Goal: Task Accomplishment & Management: Complete application form

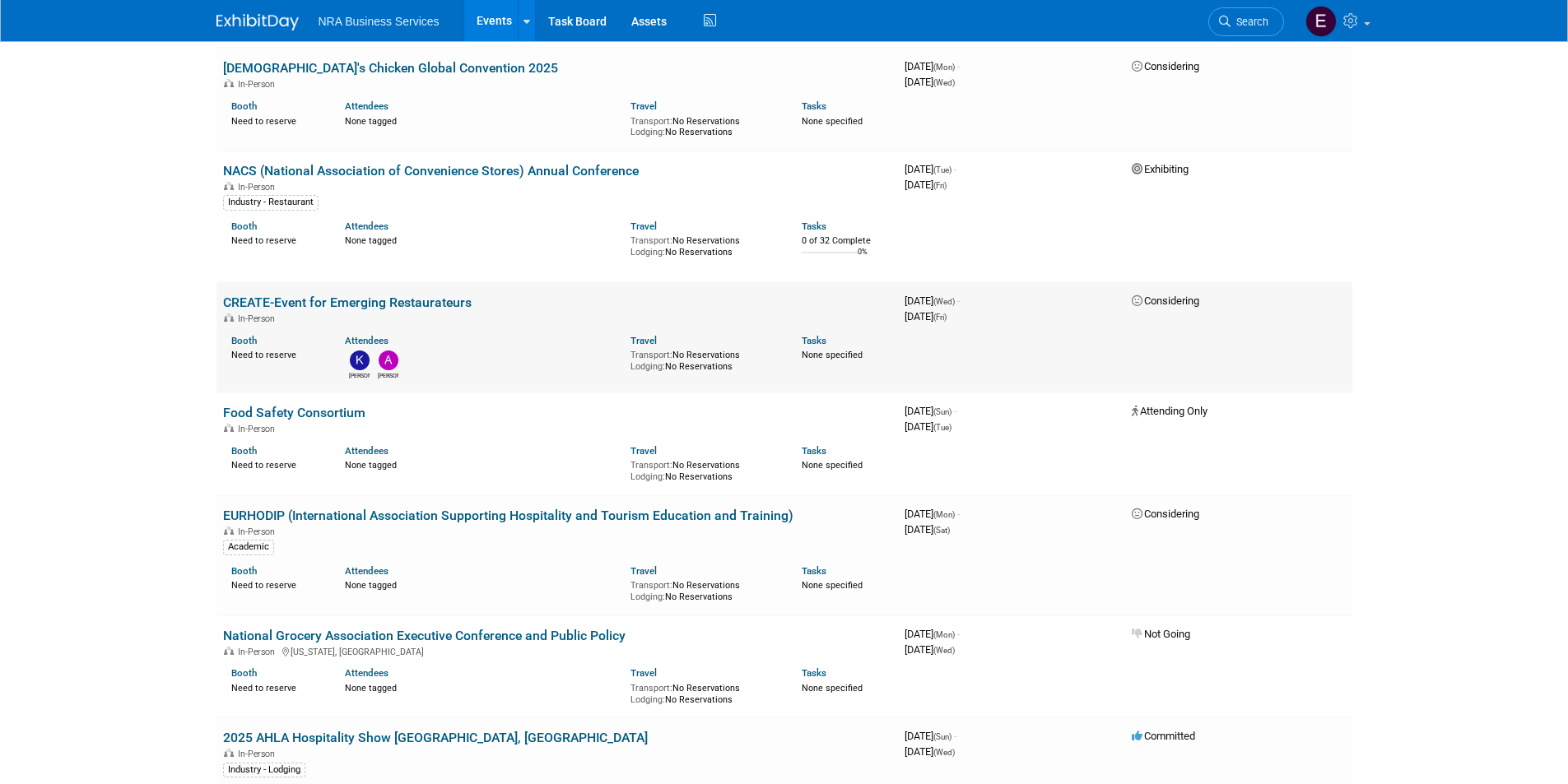
scroll to position [1894, 0]
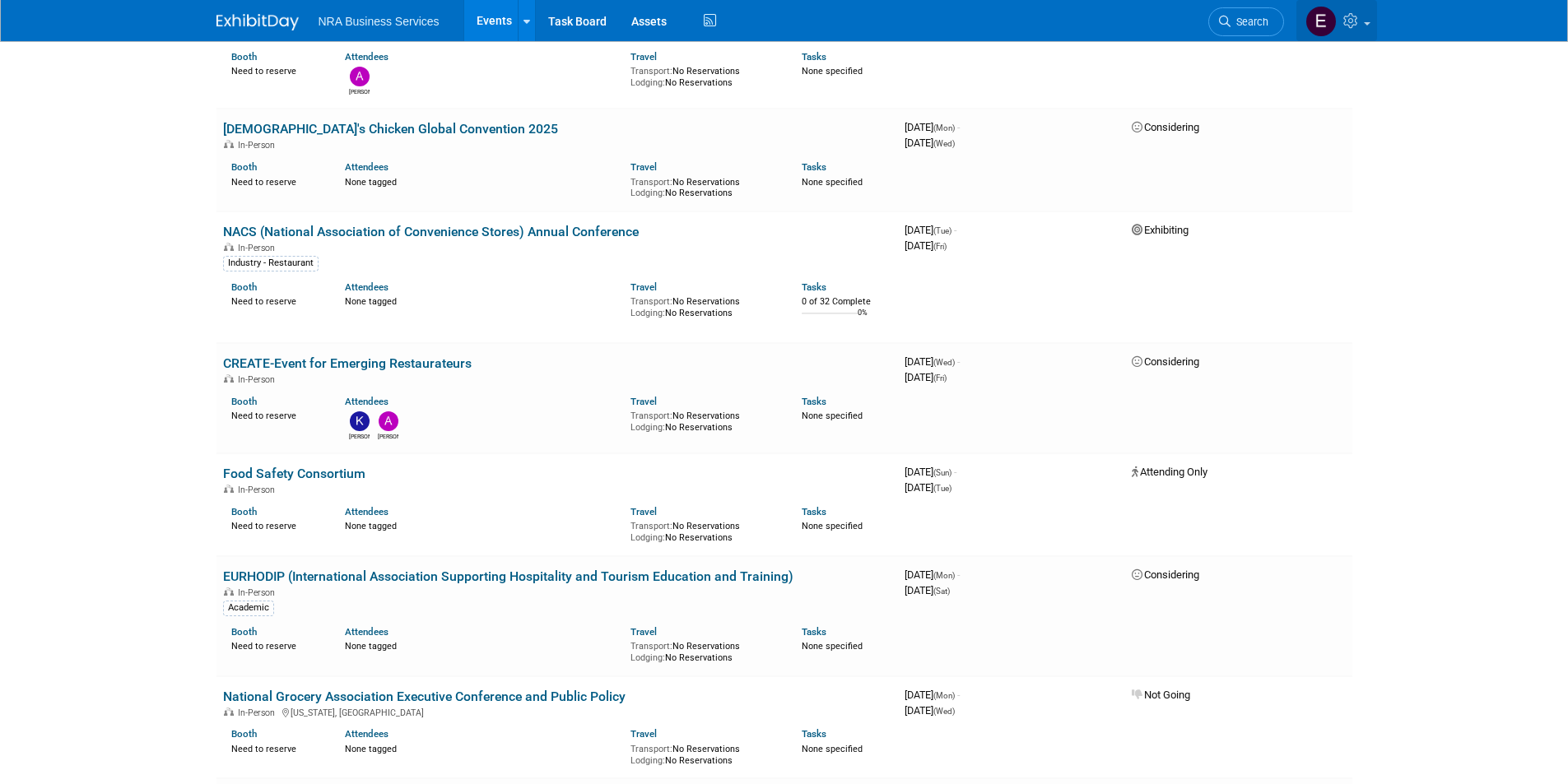
click at [1366, 23] on span at bounding box center [1367, 23] width 7 height 3
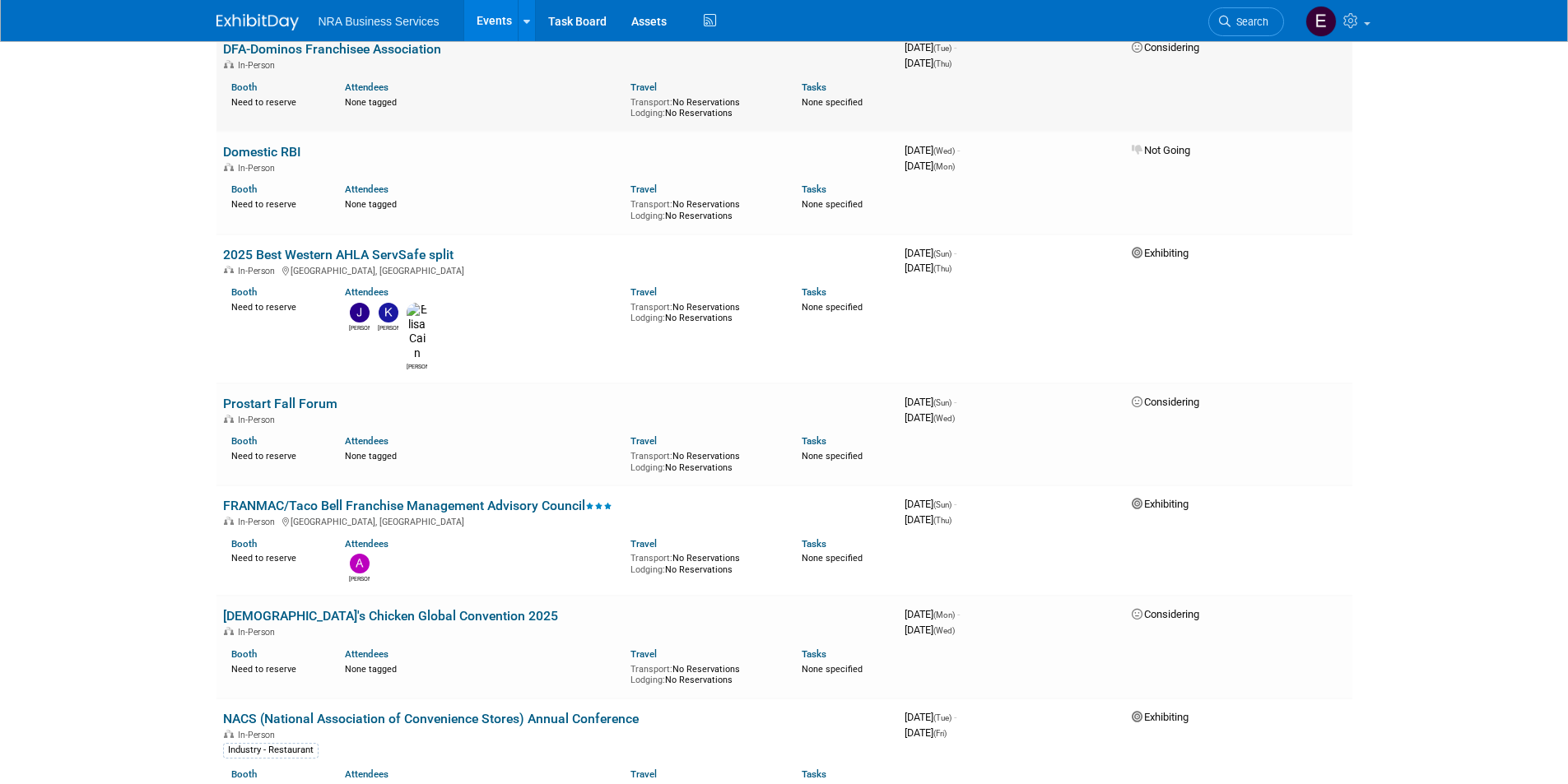
scroll to position [1399, 0]
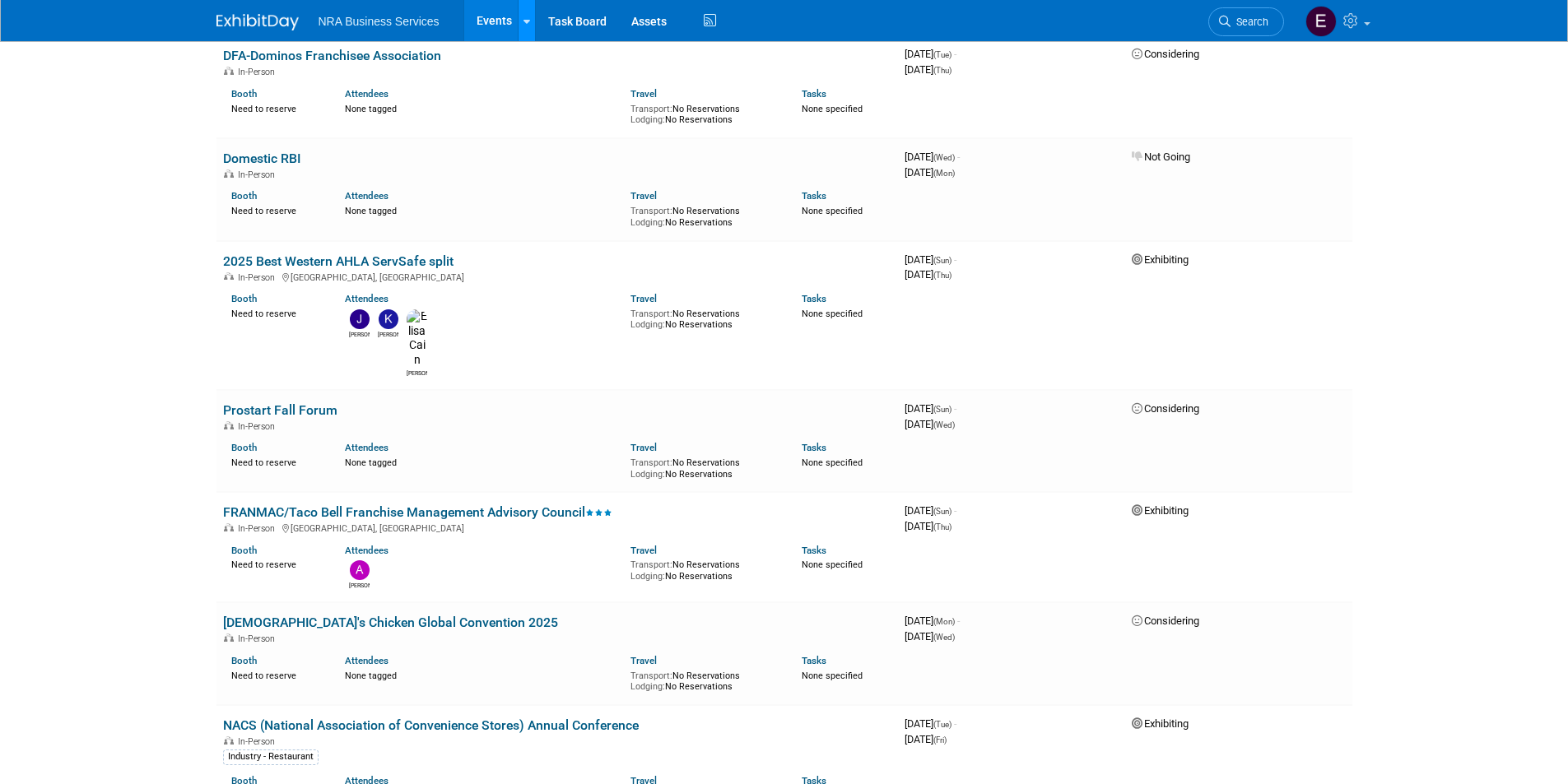
click at [521, 23] on link at bounding box center [526, 20] width 17 height 41
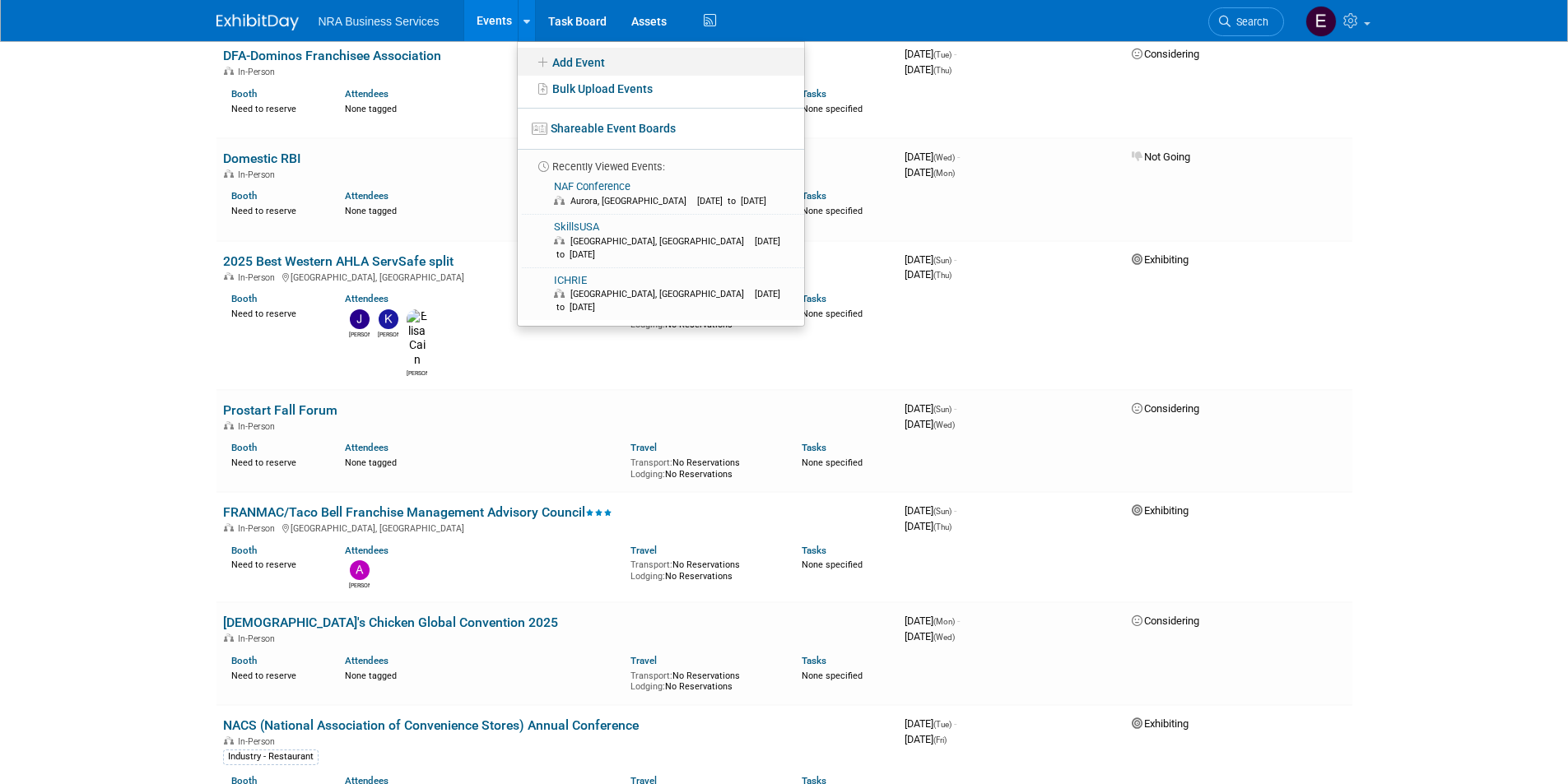
click at [553, 65] on link "Add Event" at bounding box center [661, 62] width 287 height 28
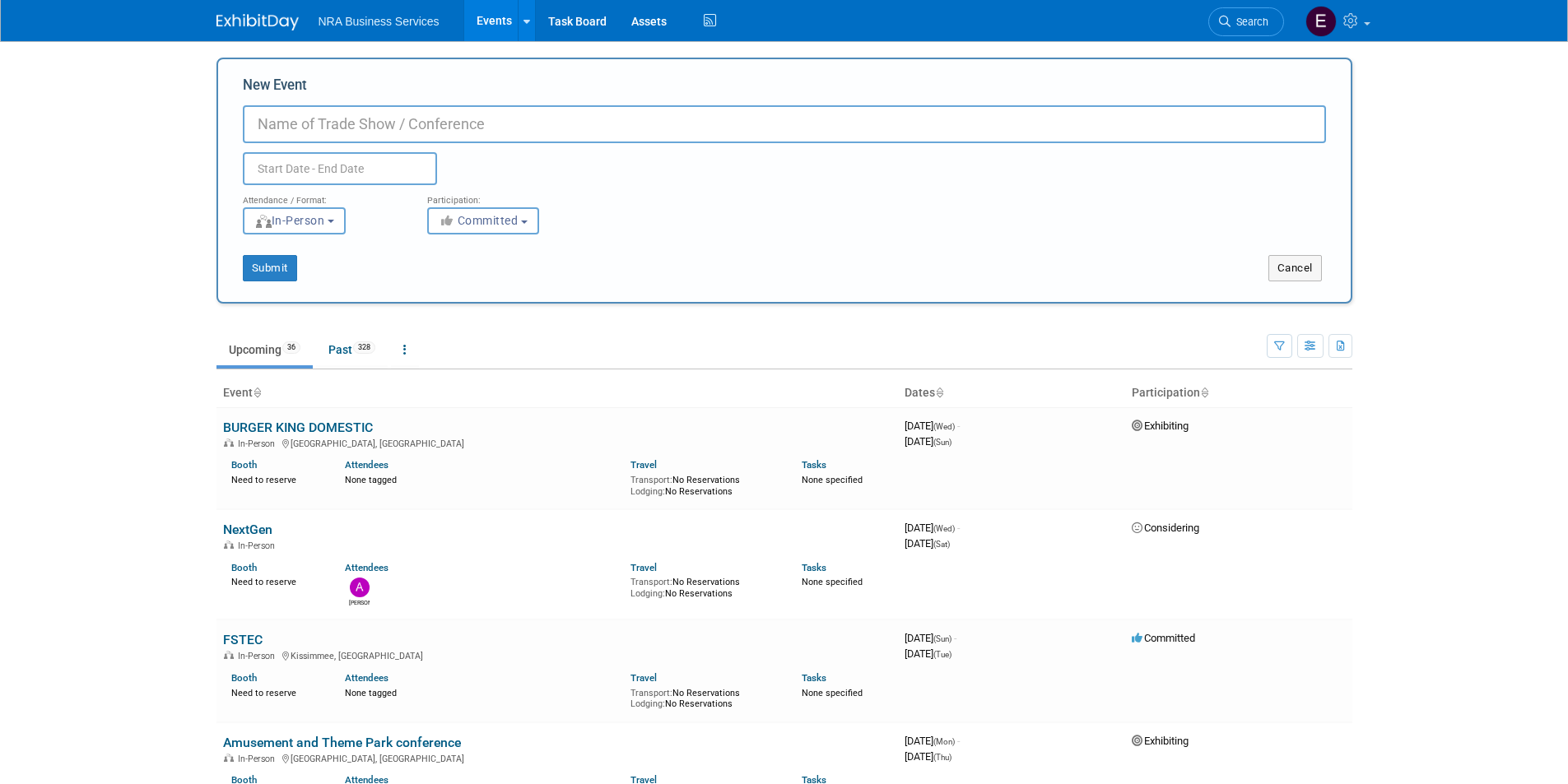
click at [288, 125] on input "New Event" at bounding box center [785, 124] width 1084 height 38
type input "National Extension Association of Family and Consumer Sciences"
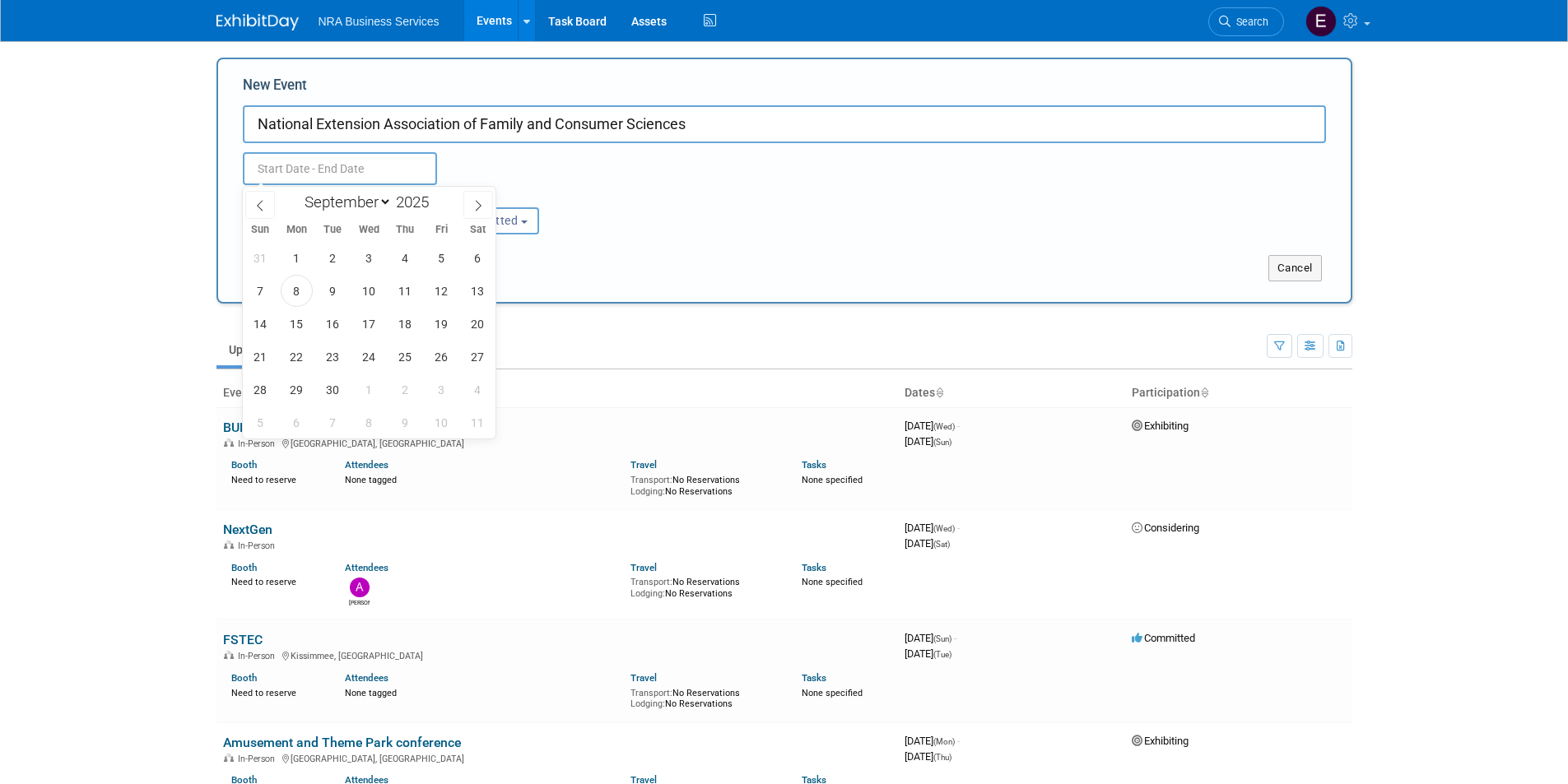
click at [337, 170] on input "text" at bounding box center [340, 168] width 195 height 33
click at [478, 205] on icon at bounding box center [478, 206] width 12 height 12
select select "9"
click at [343, 360] on span "21" at bounding box center [332, 356] width 32 height 32
click at [363, 359] on span "22" at bounding box center [369, 356] width 32 height 32
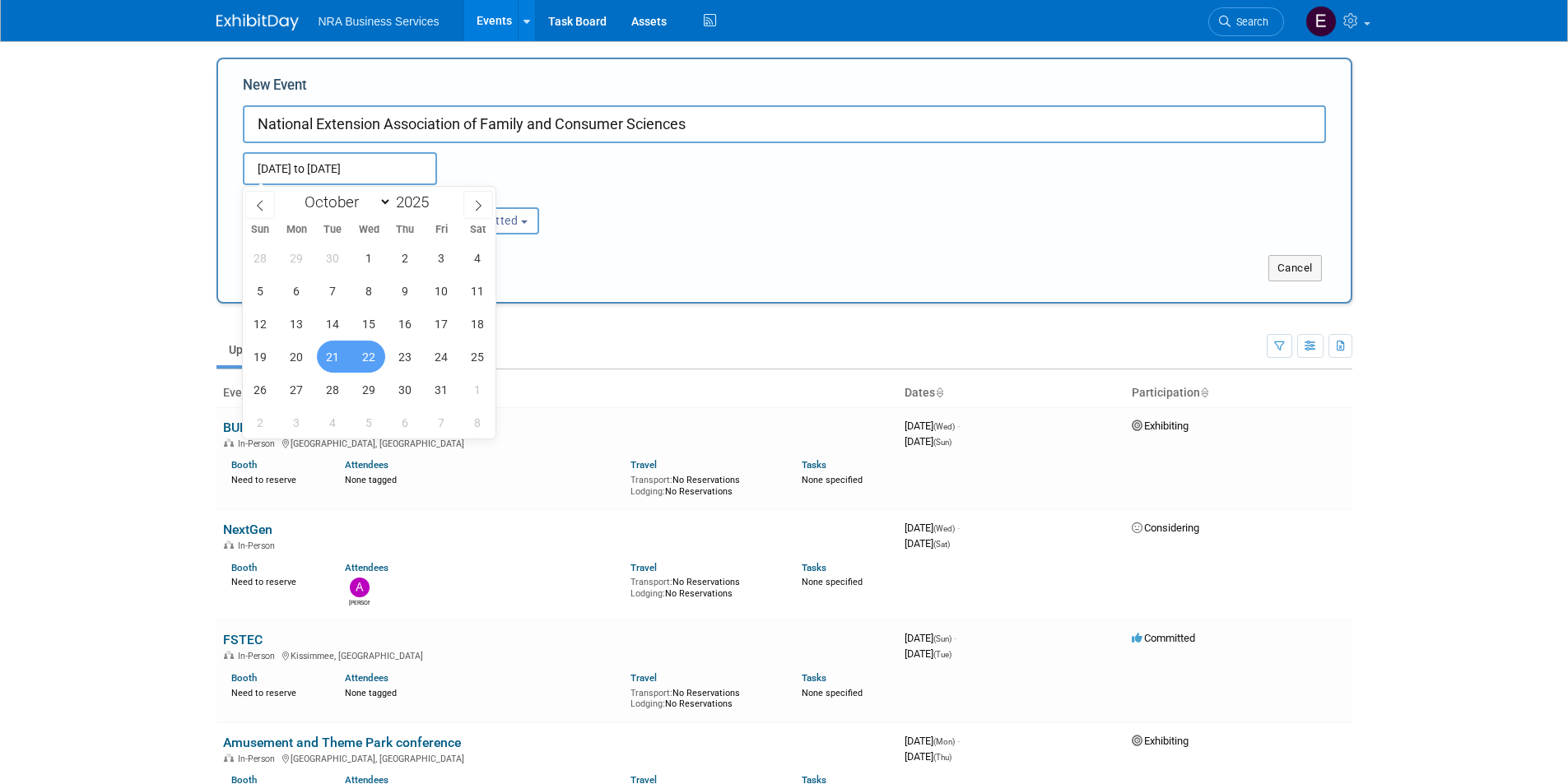
type input "[DATE] to [DATE]"
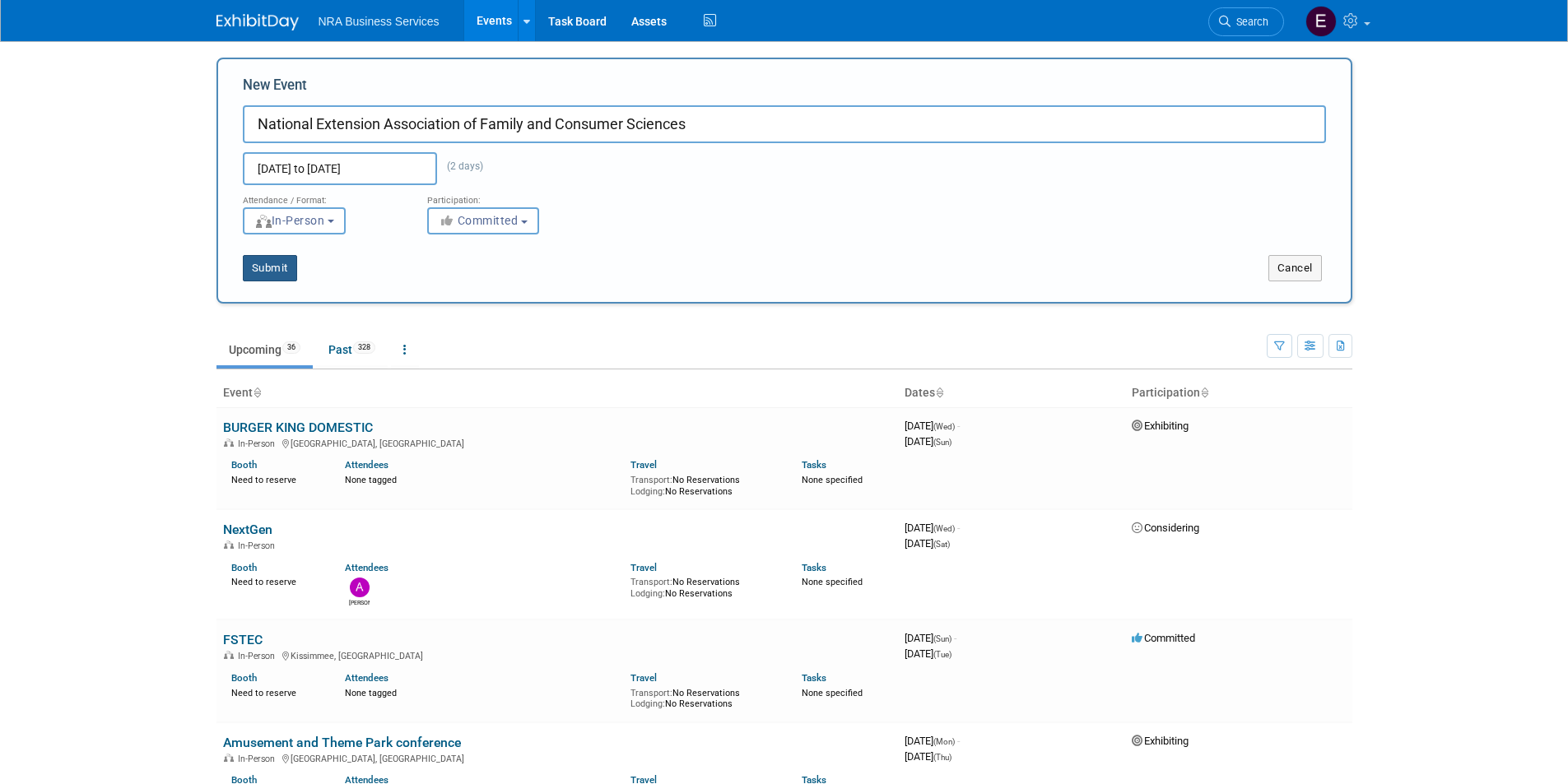
click at [277, 272] on button "Submit" at bounding box center [270, 268] width 55 height 27
type input "National Extension Association of Family and Consumer Sciences"
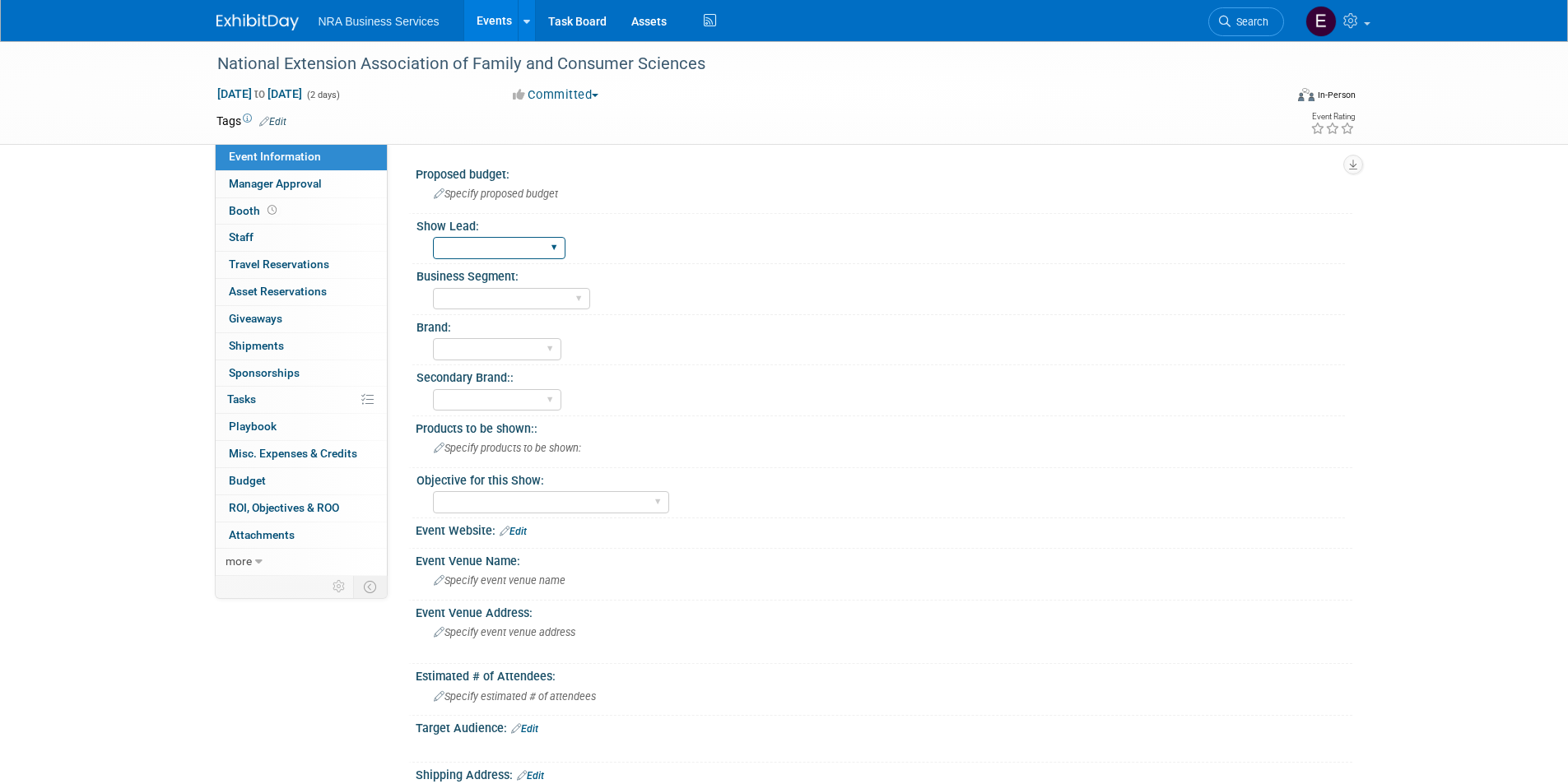
click at [548, 249] on select "[PERSON_NAME] W [PERSON_NAME] R [PERSON_NAME] A [PERSON_NAME] [PERSON_NAME] H C…" at bounding box center [499, 248] width 133 height 22
select select "[PERSON_NAME]"
click at [433, 237] on select "[PERSON_NAME] W [PERSON_NAME] R [PERSON_NAME] A [PERSON_NAME] [PERSON_NAME] H C…" at bounding box center [499, 248] width 133 height 22
click at [581, 299] on select "Industry - Lodging Industry - Restaurant Corrections Government Career & Academ…" at bounding box center [511, 299] width 157 height 22
select select "Career & Academic"
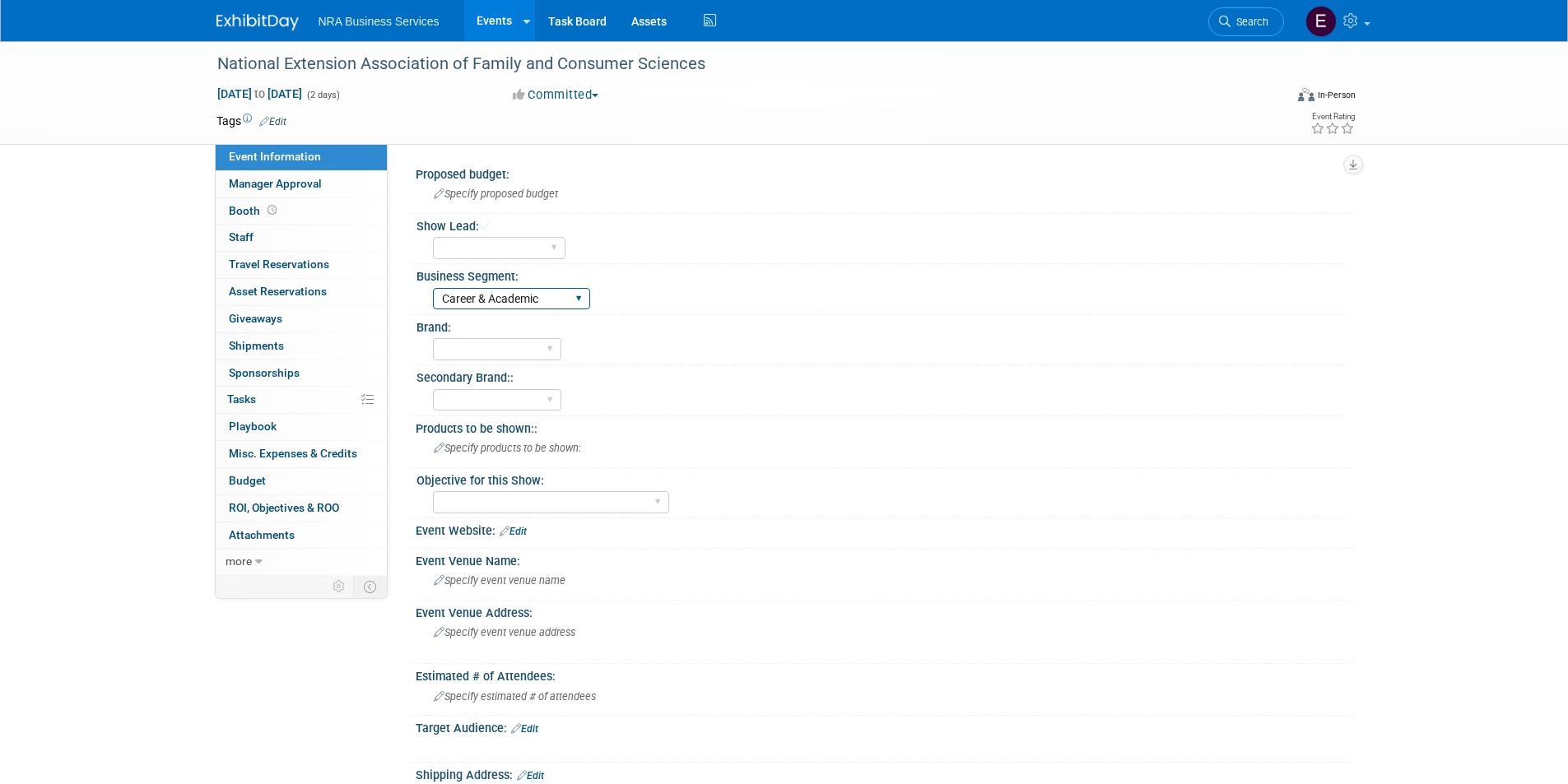
click at [433, 288] on select "Industry - Lodging Industry - Restaurant Corrections Government Career & Academ…" at bounding box center [511, 299] width 157 height 22
click at [547, 348] on select "ServSafe AHLEI NRFSP NRA MFHA Restaurant Owner Health Markets Optum Perks RX Se…" at bounding box center [496, 349] width 128 height 22
select select "NRA"
click at [433, 338] on select "ServSafe AHLEI NRFSP NRA MFHA Restaurant Owner Health Markets Optum Perks RX Se…" at bounding box center [496, 349] width 128 height 22
click at [543, 400] on select "ServSafe AHLEI NRFSP NRA MFHA Restaurant Owner Health Markets Optum Perks RX Se…" at bounding box center [496, 400] width 128 height 22
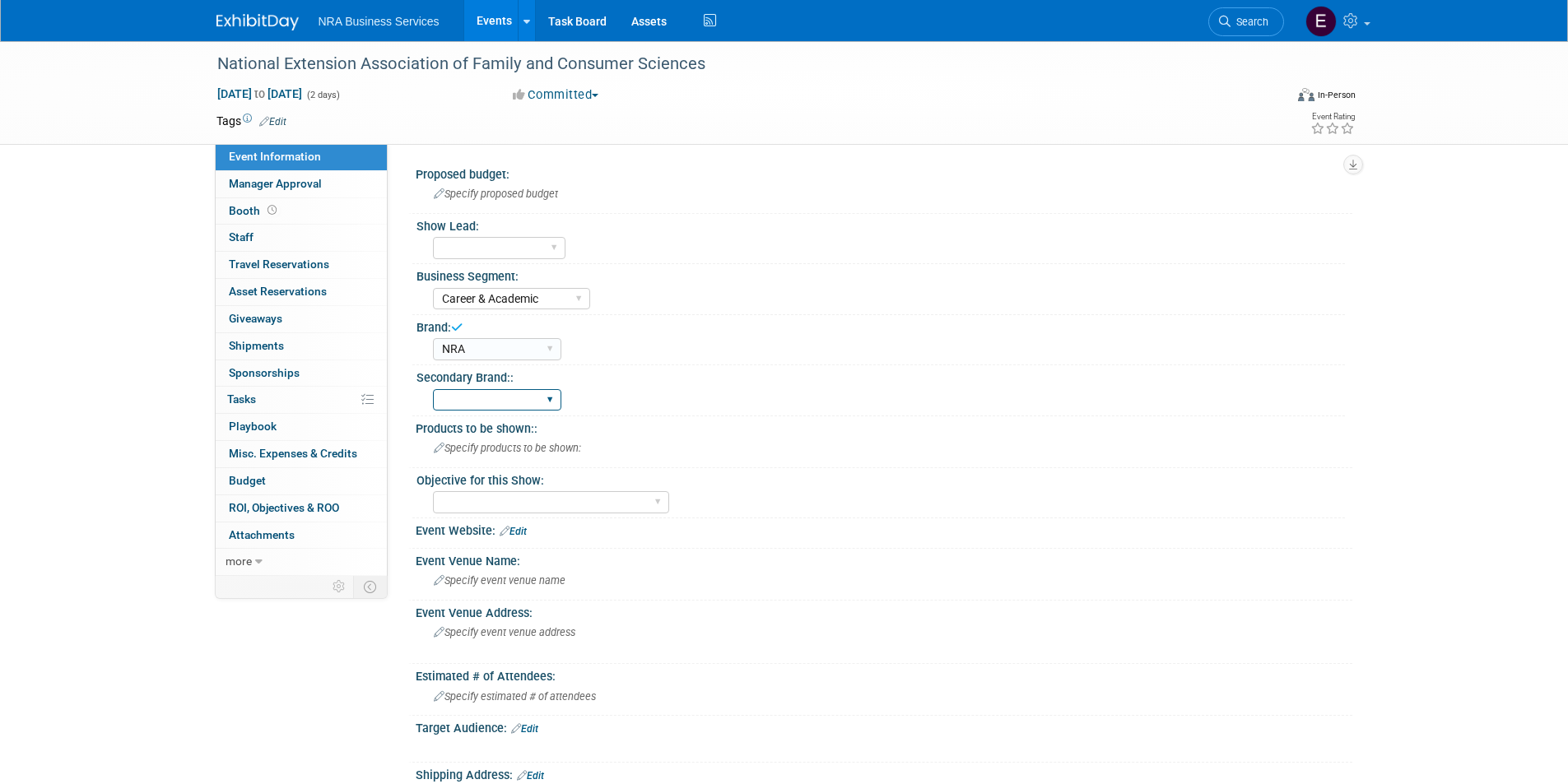
select select "AHLEI"
click at [433, 389] on select "ServSafe AHLEI NRFSP NRA MFHA Restaurant Owner Health Markets Optum Perks RX Se…" at bounding box center [496, 400] width 128 height 22
click at [661, 425] on div "Products to be shown::" at bounding box center [884, 427] width 937 height 21
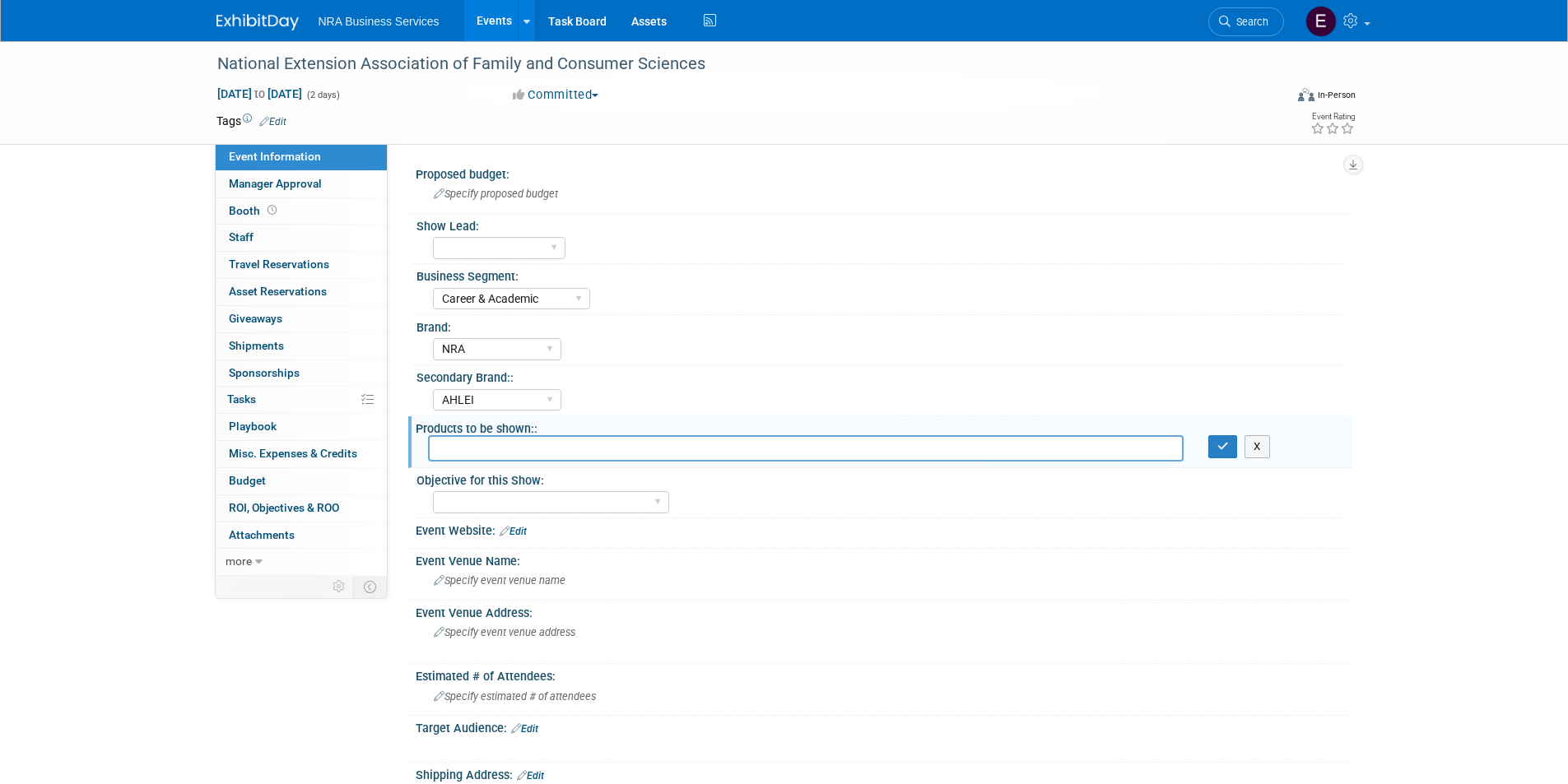
click at [605, 447] on input "text" at bounding box center [805, 449] width 755 height 26
type input "PRM, Coursebook, GSG, START AHLEI Titles"
click at [657, 499] on select "Sales and Lead Opportunities Developing New Business Relationships Brand Presen…" at bounding box center [551, 502] width 236 height 22
select select "Sales and Lead Opportunities"
click at [433, 491] on select "Sales and Lead Opportunities Developing New Business Relationships Brand Presen…" at bounding box center [551, 502] width 236 height 22
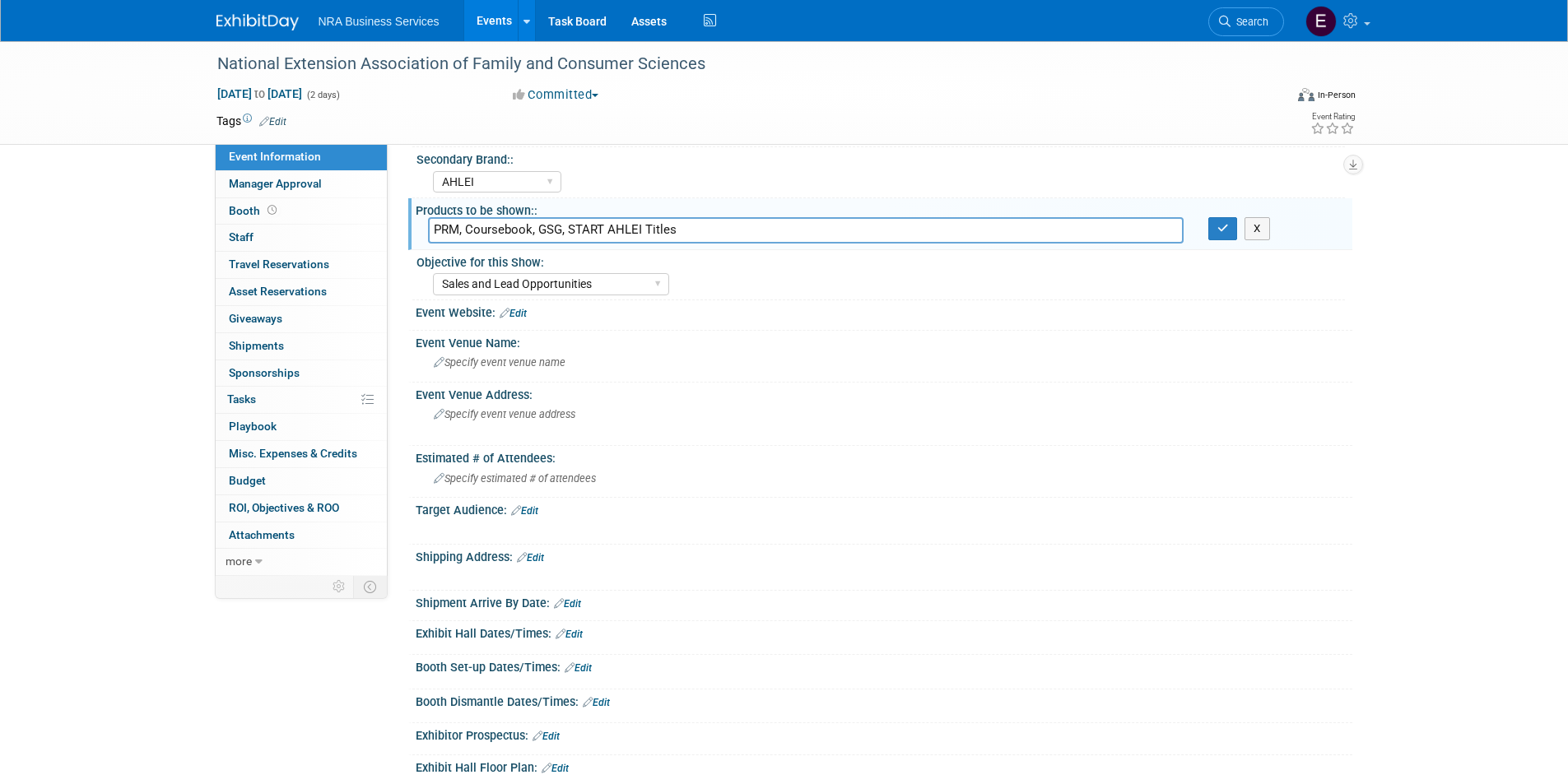
scroll to position [247, 0]
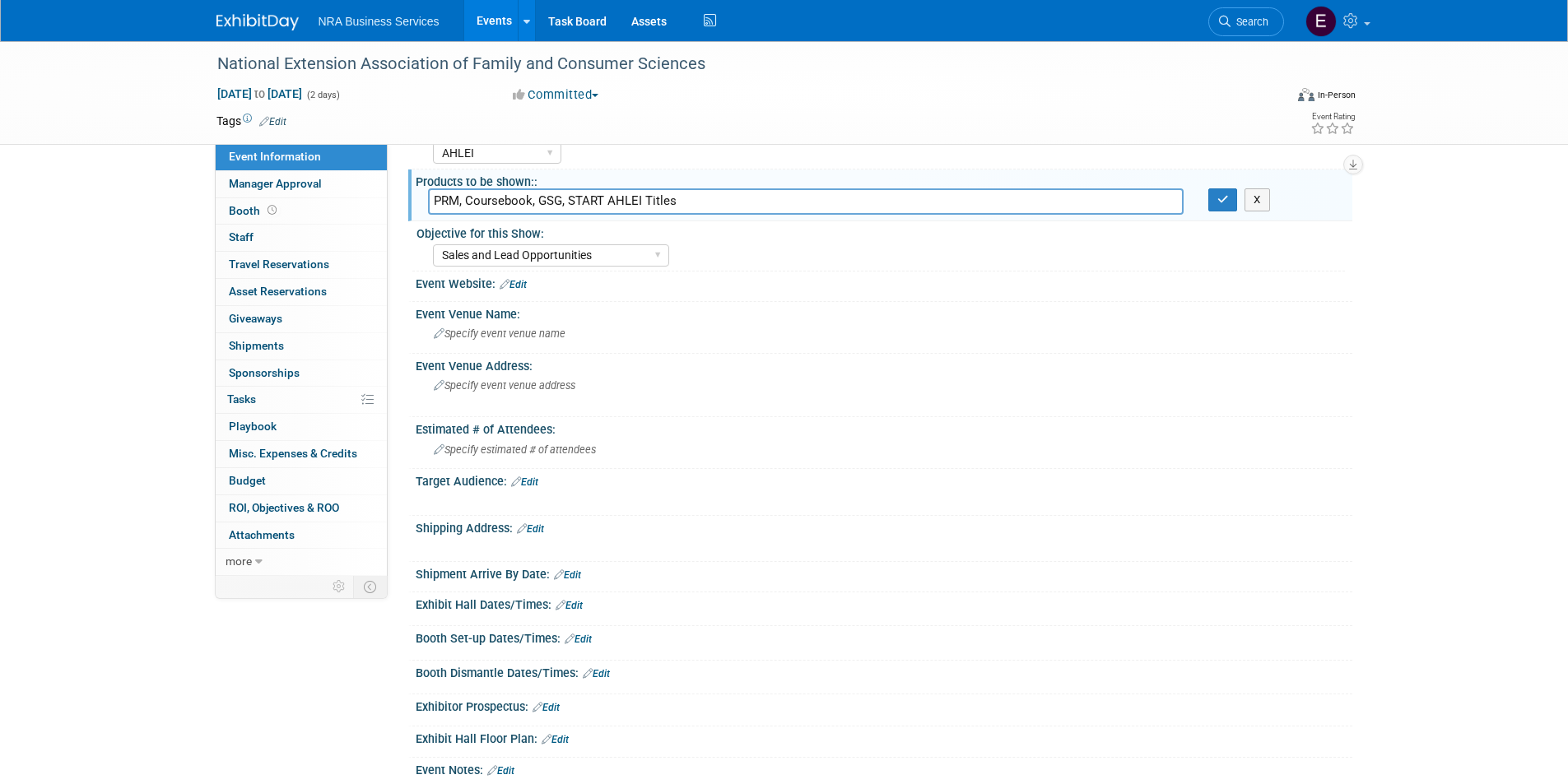
click at [778, 266] on div "Sales and Lead Opportunities Developing New Business Relationships Brand Presen…" at bounding box center [888, 253] width 912 height 27
click at [746, 271] on div "Objective for this Show: Sales and Lead Opportunities Developing New Business R…" at bounding box center [879, 246] width 933 height 51
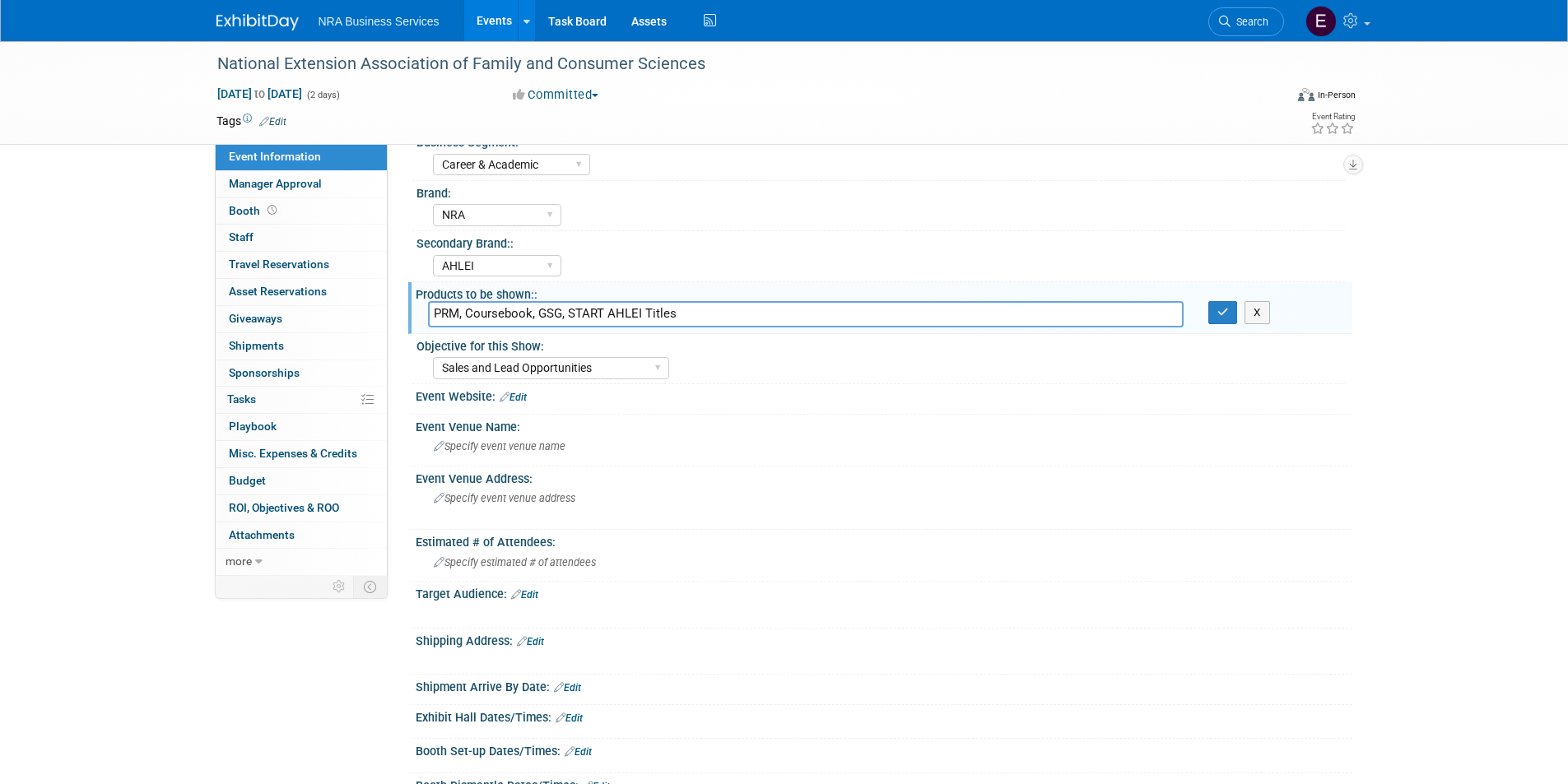
scroll to position [0, 0]
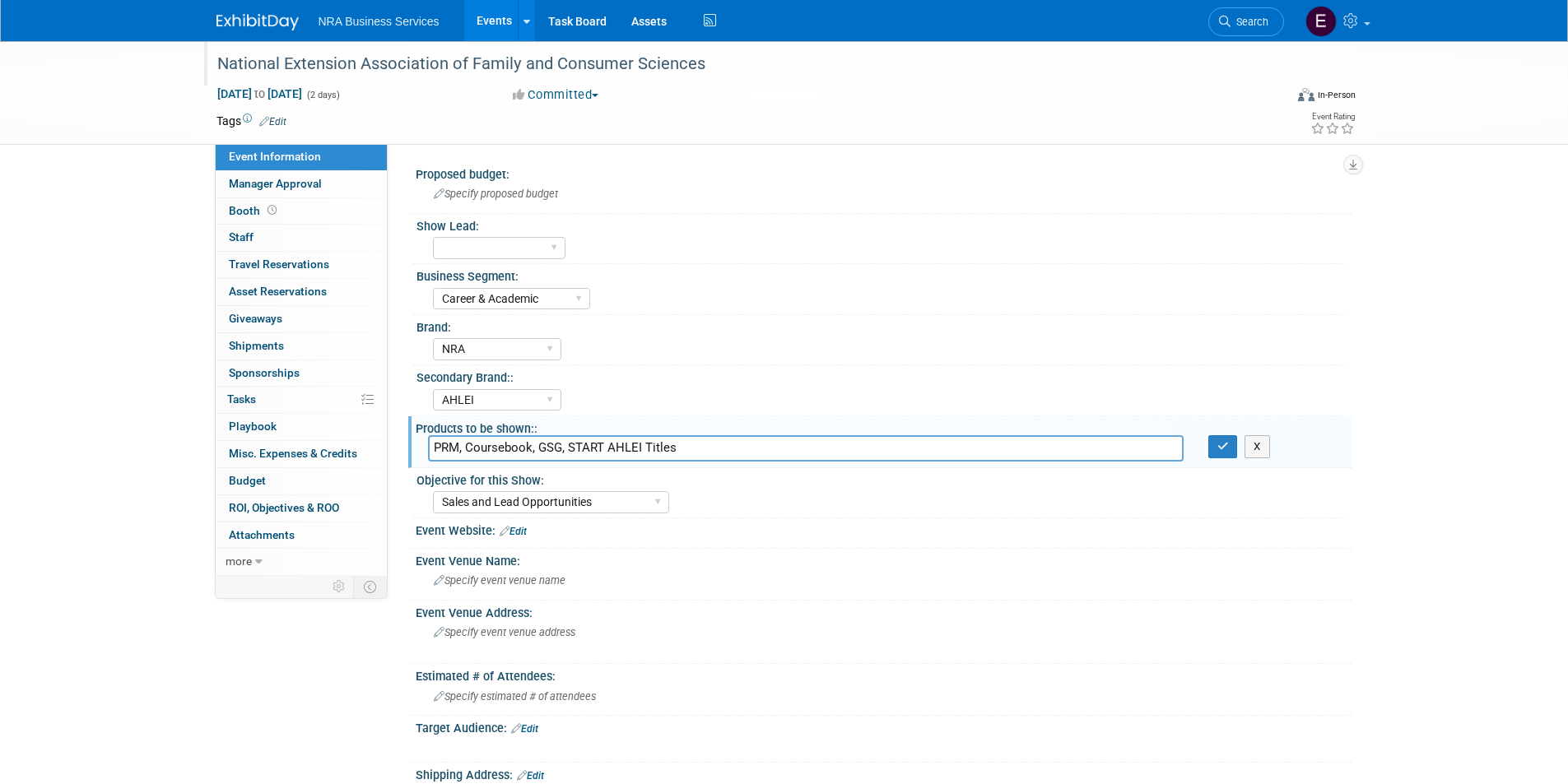
drag, startPoint x: 711, startPoint y: 63, endPoint x: 210, endPoint y: 66, distance: 501.0
click at [210, 66] on div "National Extension Association of Family and Consumer Sciences" at bounding box center [738, 63] width 1068 height 45
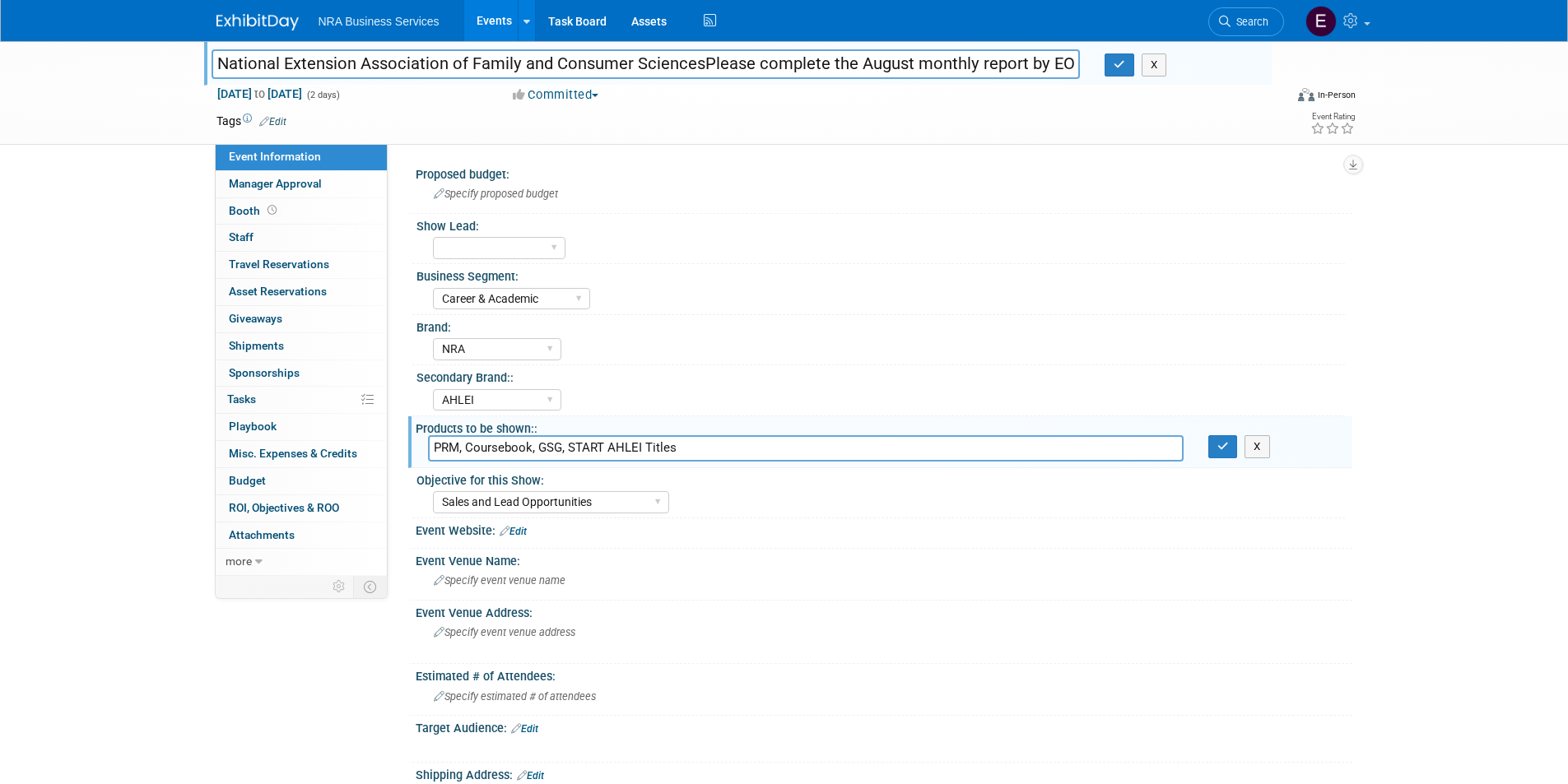
scroll to position [0, 1085]
type input "National Extension Association of Family and Consumer SciencesPlease complete t…"
click at [1120, 70] on button "button" at bounding box center [1119, 65] width 30 height 23
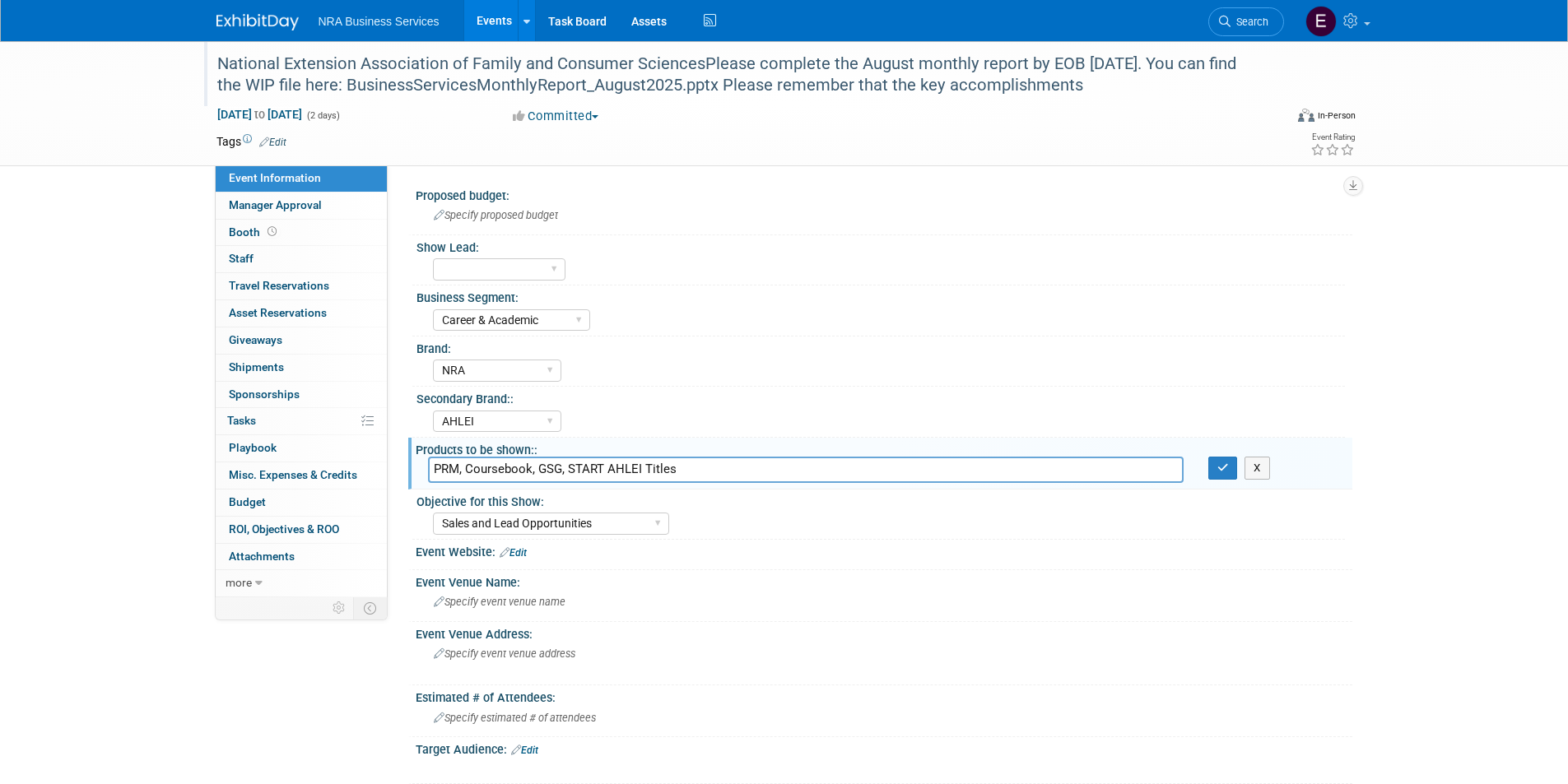
click at [576, 83] on div "National Extension Association of Family and Consumer SciencesPlease complete t…" at bounding box center [735, 74] width 1048 height 51
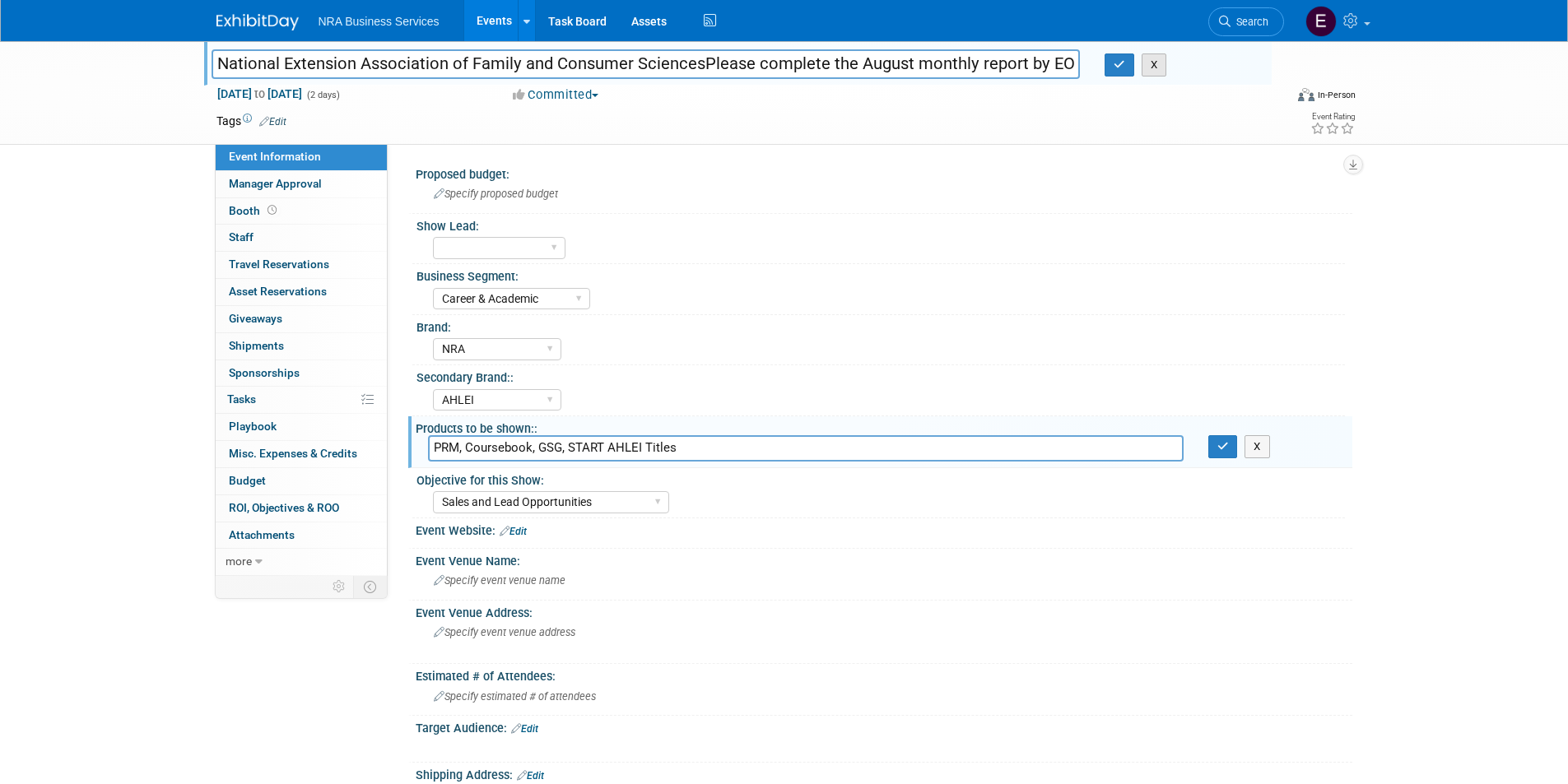
click at [1161, 70] on button "X" at bounding box center [1154, 65] width 26 height 23
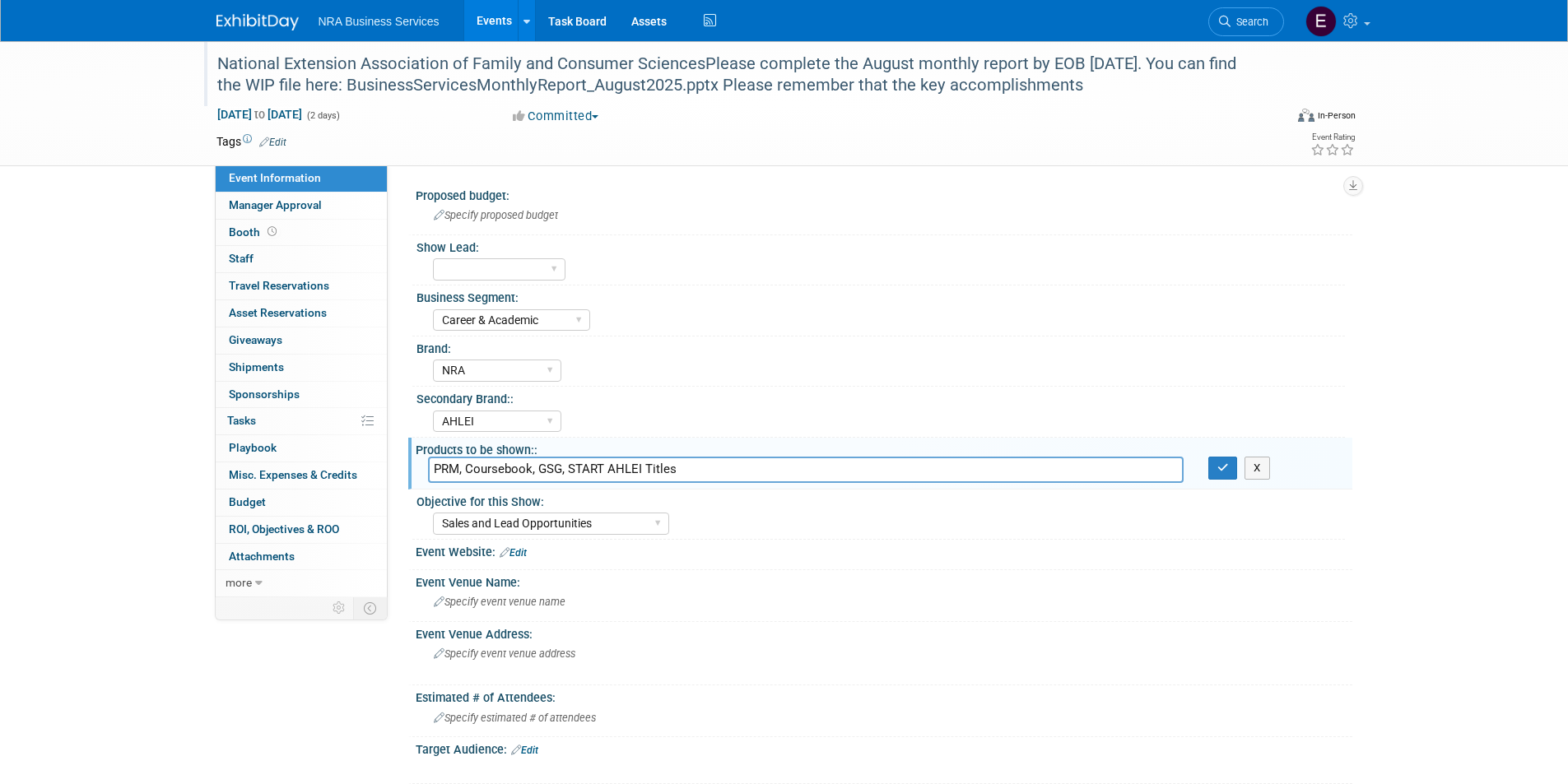
click at [1112, 84] on div "National Extension Association of Family and Consumer SciencesPlease complete t…" at bounding box center [735, 74] width 1048 height 51
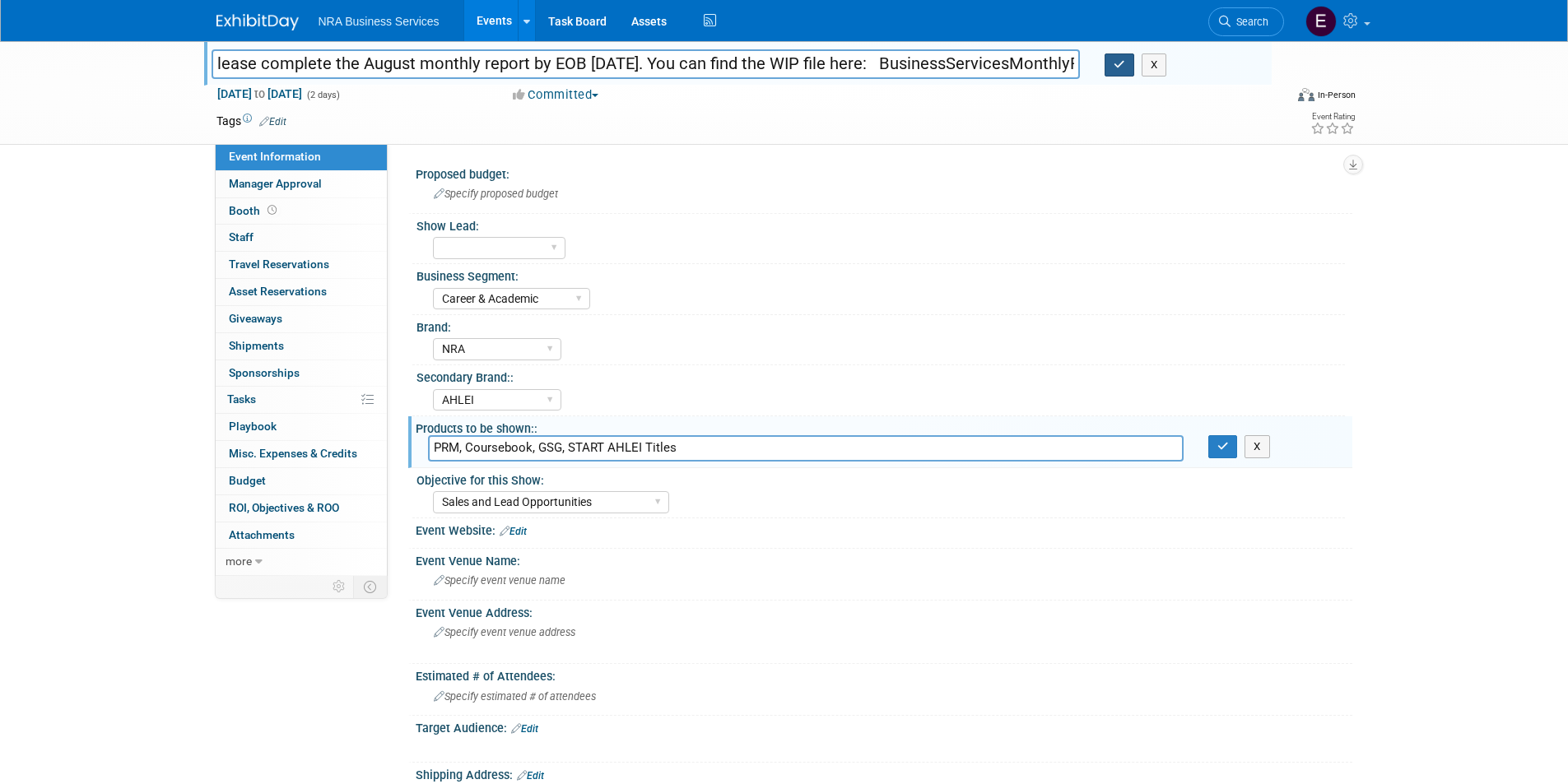
scroll to position [0, 1085]
drag, startPoint x: 703, startPoint y: 63, endPoint x: 1124, endPoint y: 56, distance: 421.1
click at [1124, 56] on div "National Extension Association of Family and Consumer SciencesPlease complete t…" at bounding box center [735, 65] width 1073 height 25
drag, startPoint x: 745, startPoint y: 62, endPoint x: 204, endPoint y: 68, distance: 541.0
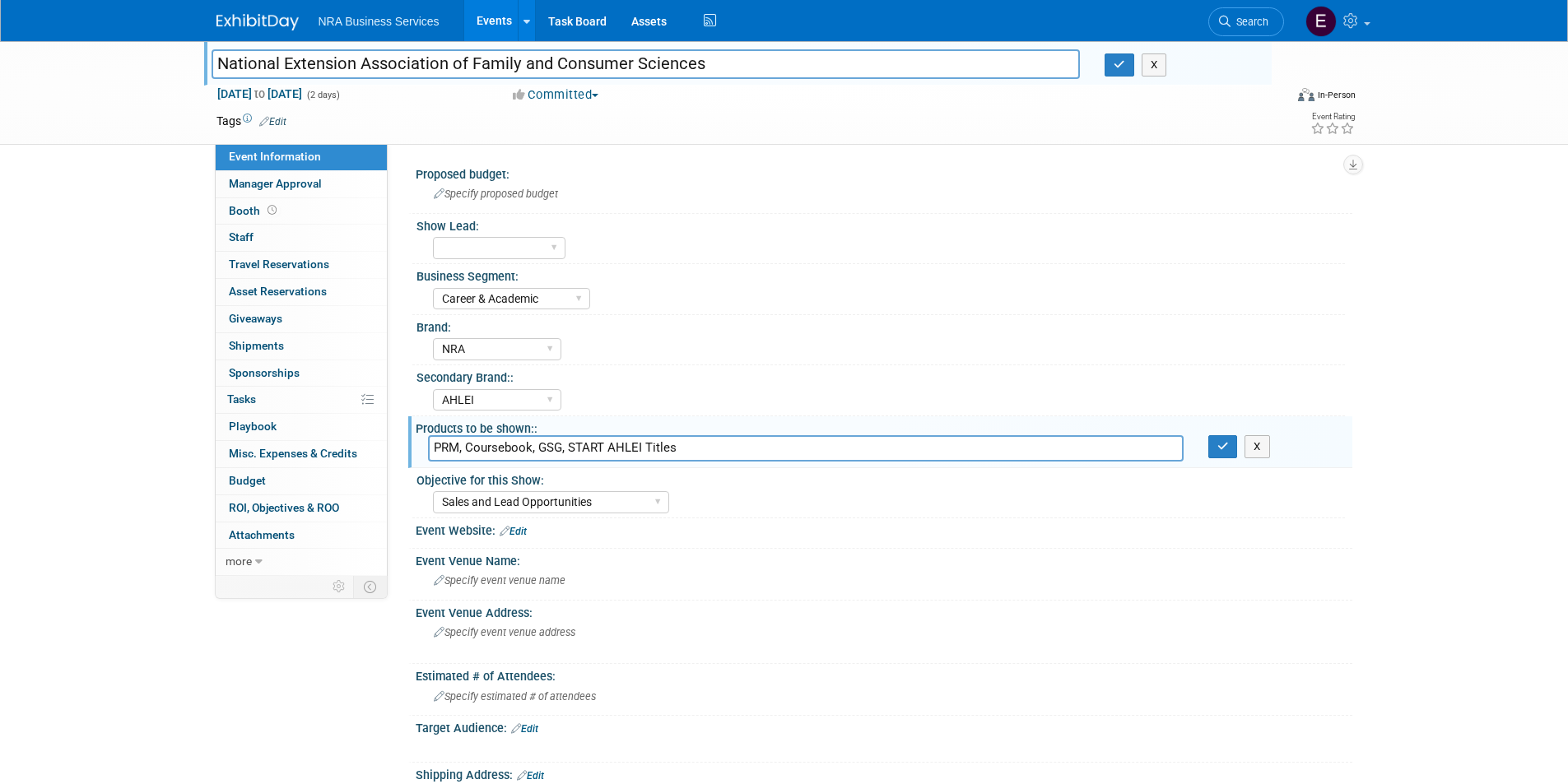
click at [204, 68] on div "National Extension Association of Family and Consumer Sciences" at bounding box center [646, 65] width 894 height 25
type input "National Extension Association of Family and Consumer Sciences"
click at [1114, 66] on icon "button" at bounding box center [1119, 65] width 12 height 11
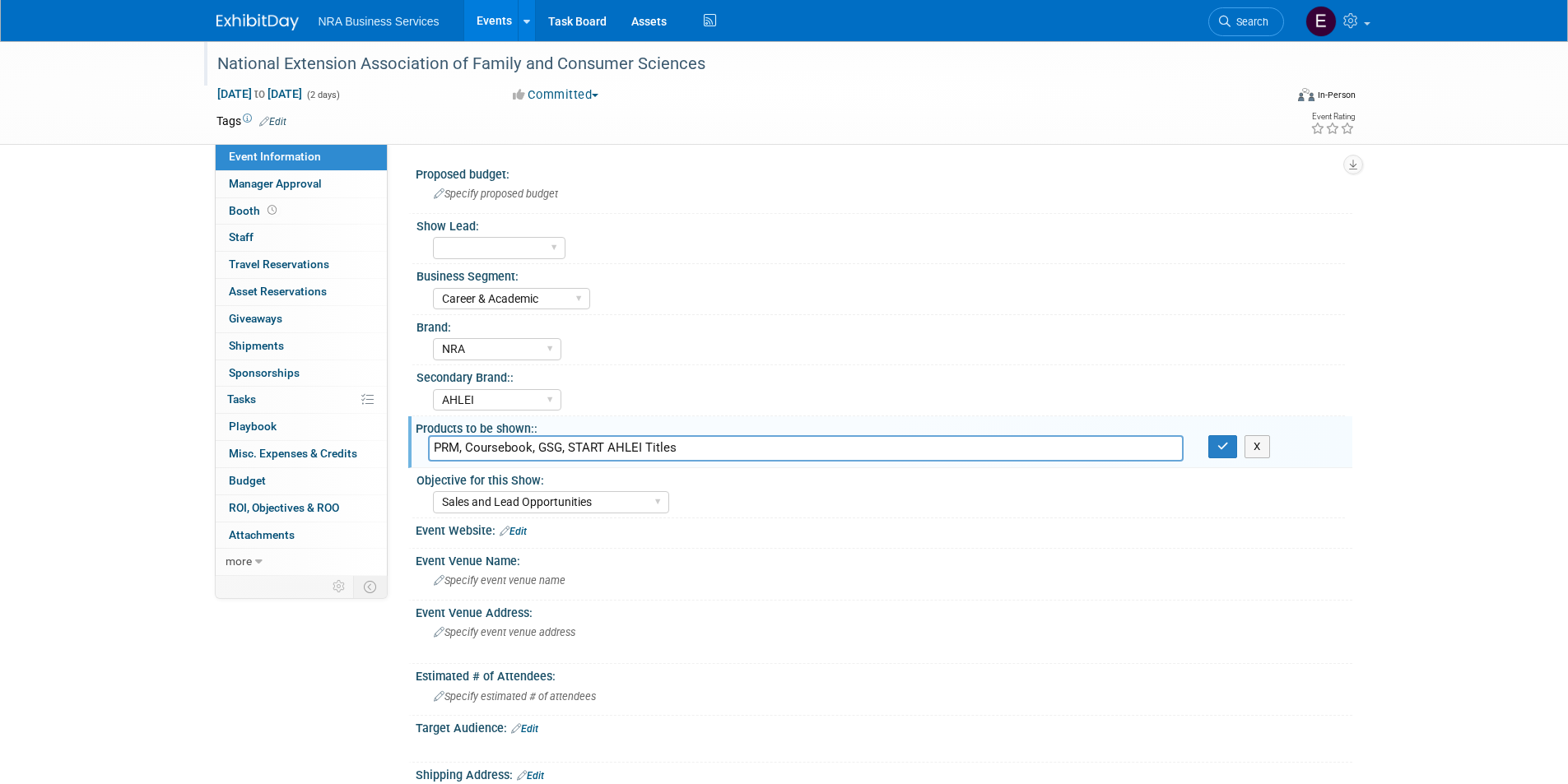
click at [527, 533] on link "Edit" at bounding box center [512, 532] width 27 height 12
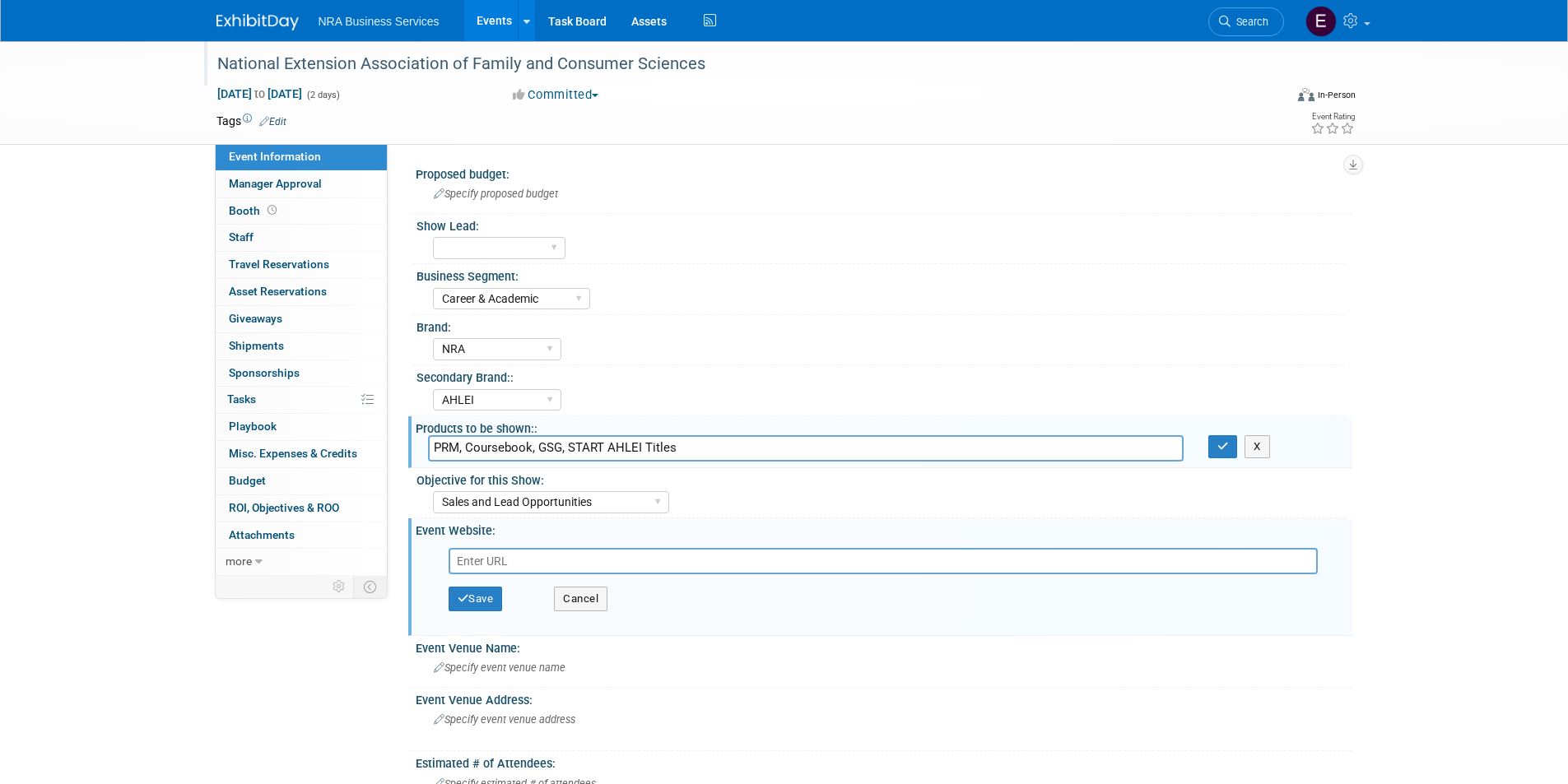
click at [518, 559] on input "text" at bounding box center [883, 561] width 869 height 27
type input "https://www.neafcs.org/future-annual-sessions"
click at [492, 598] on button "Save" at bounding box center [475, 598] width 55 height 25
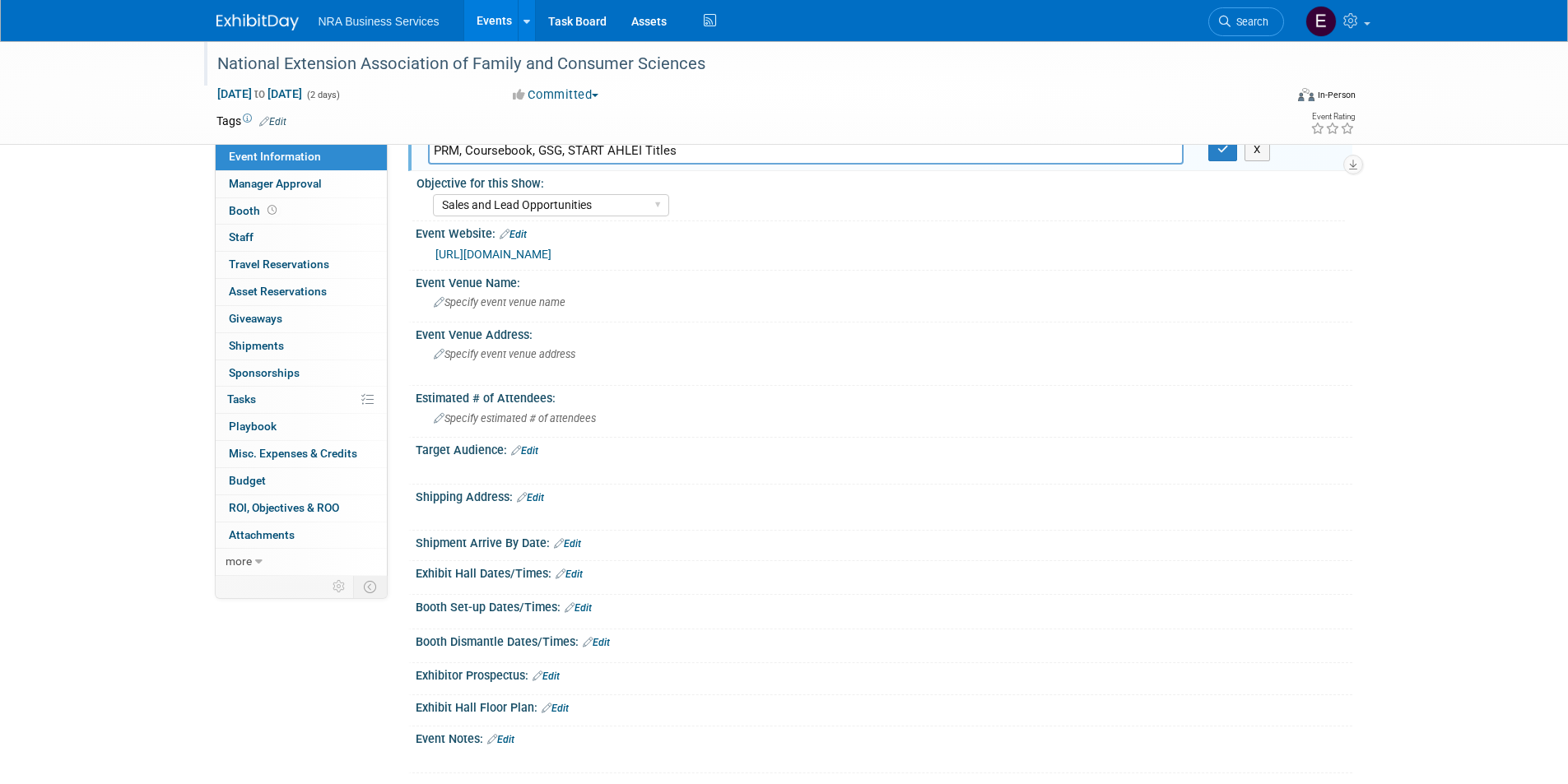
scroll to position [329, 0]
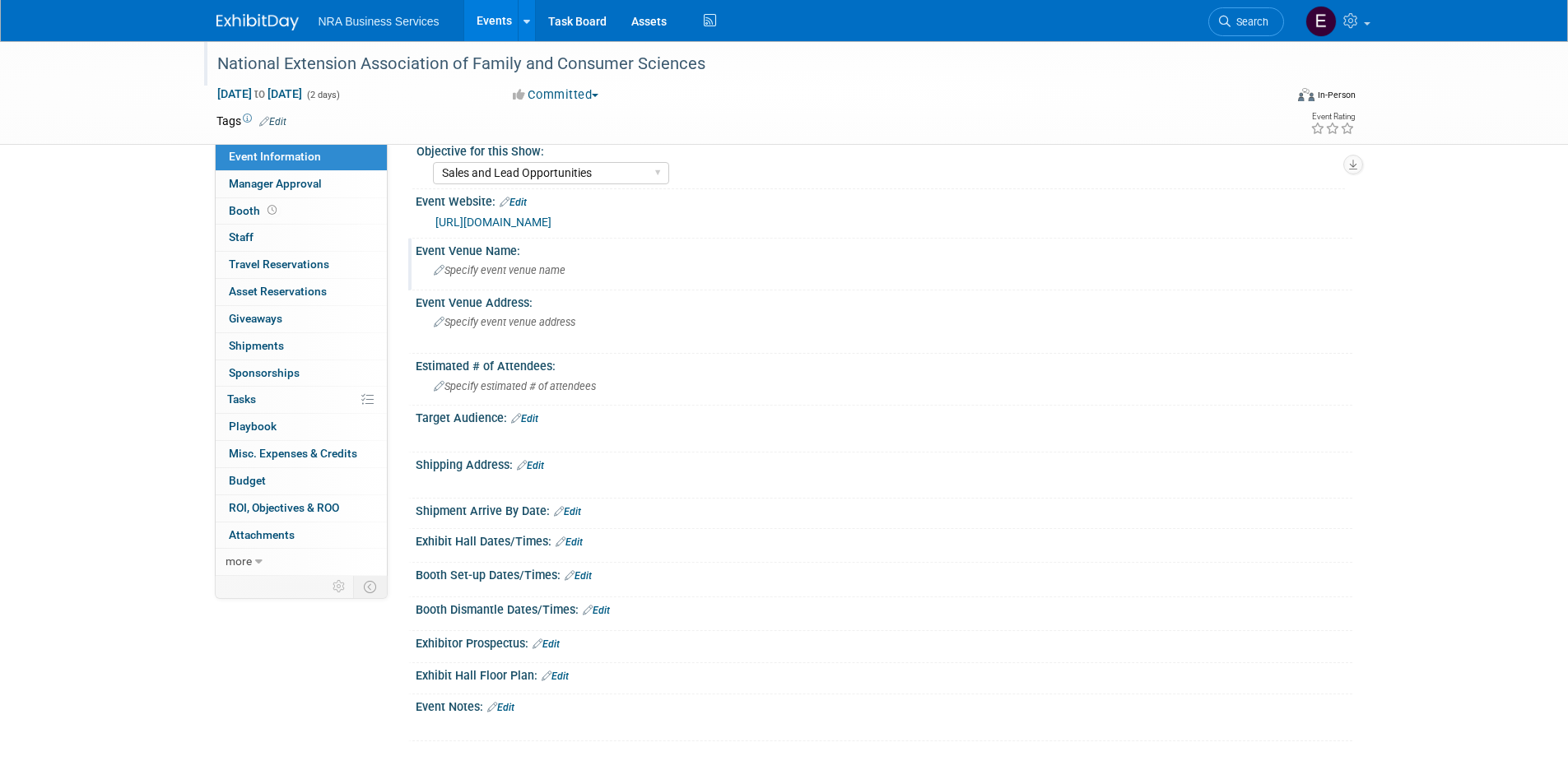
click at [534, 272] on span "Specify event venue name" at bounding box center [499, 270] width 132 height 12
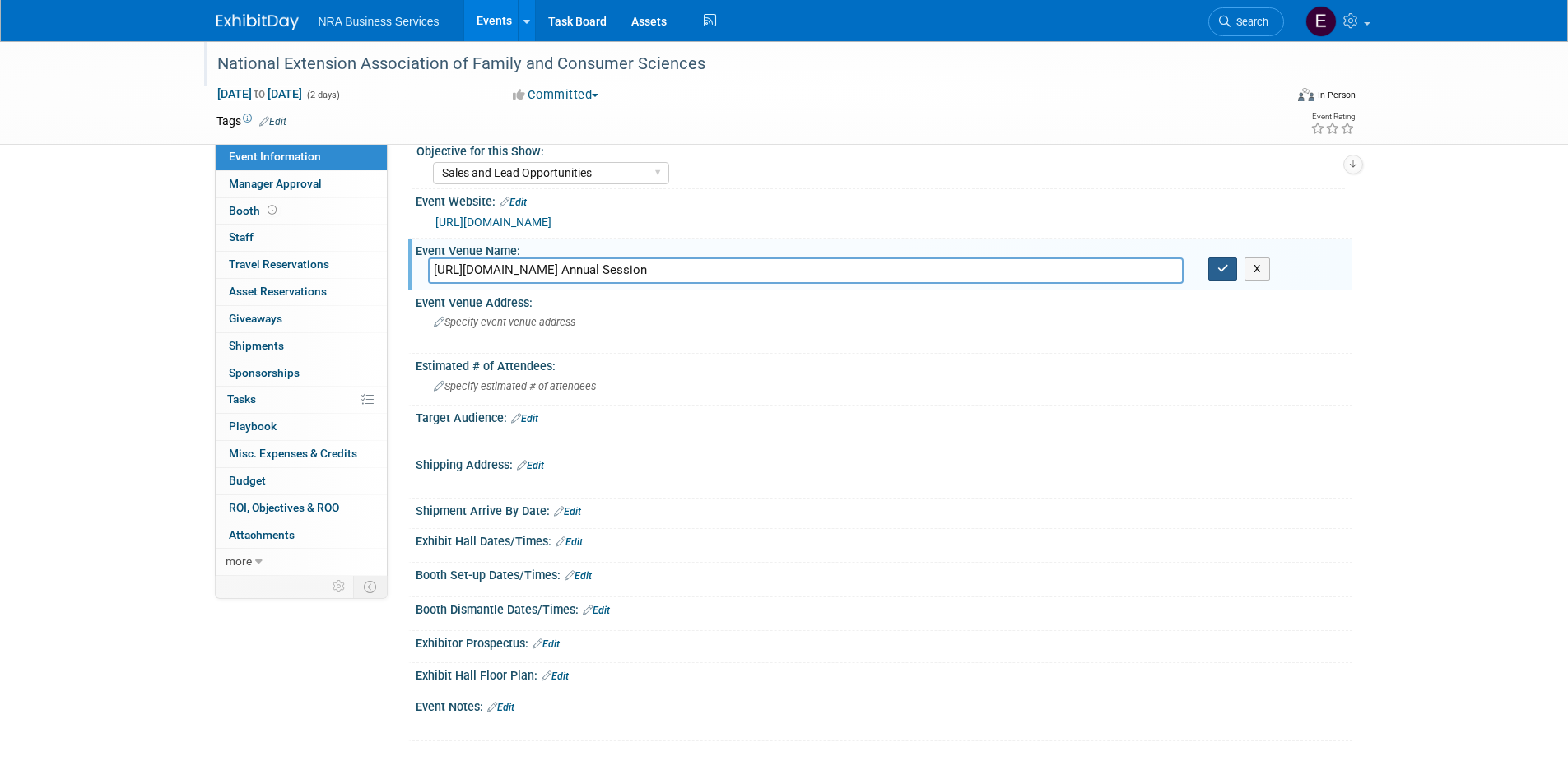
type input "https://www.neafcs.org/future-annual-sessions Annual Session"
click at [1214, 267] on button "button" at bounding box center [1224, 269] width 30 height 23
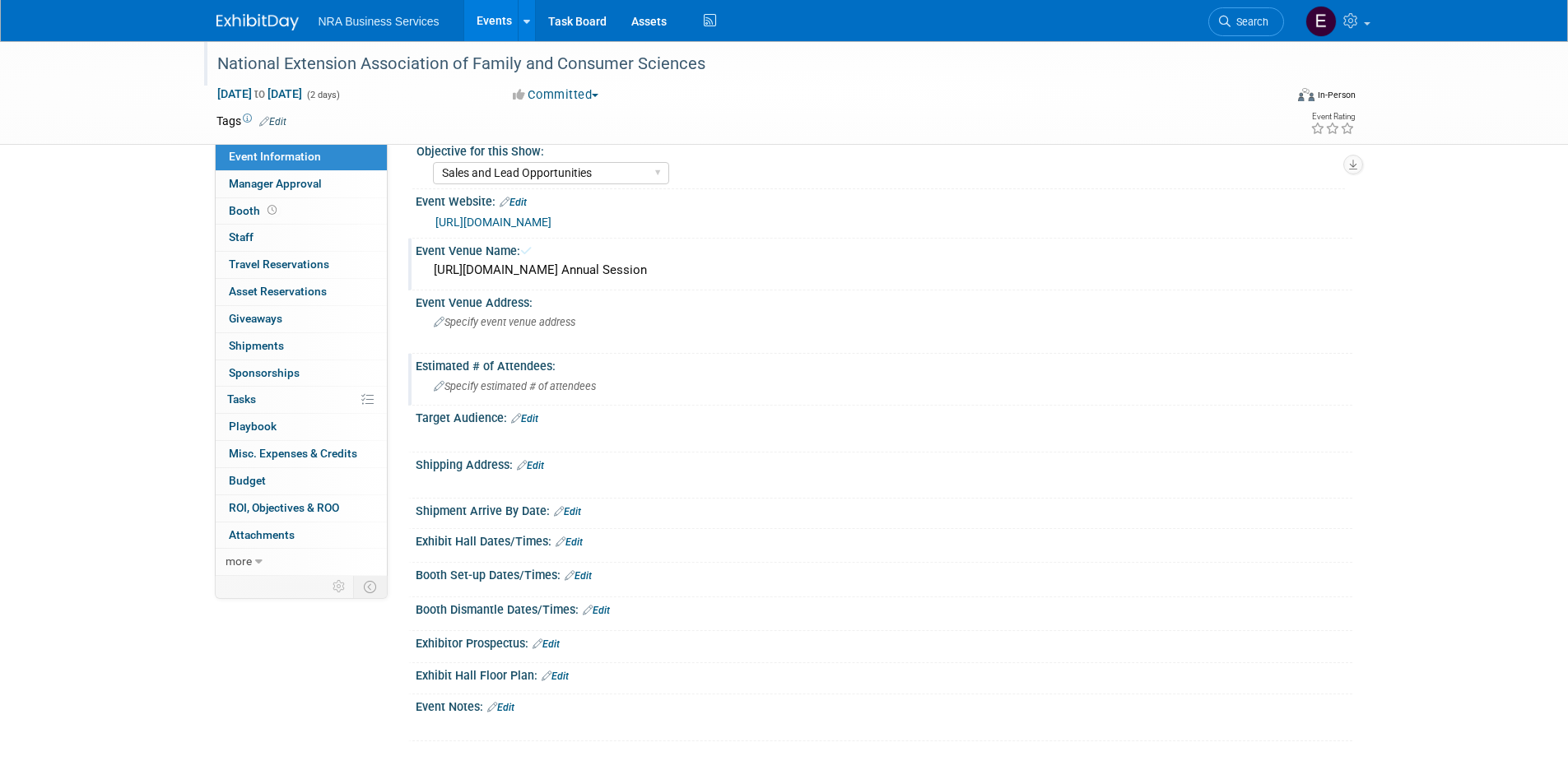
click at [669, 394] on div "Specify estimated # of attendees" at bounding box center [883, 387] width 912 height 26
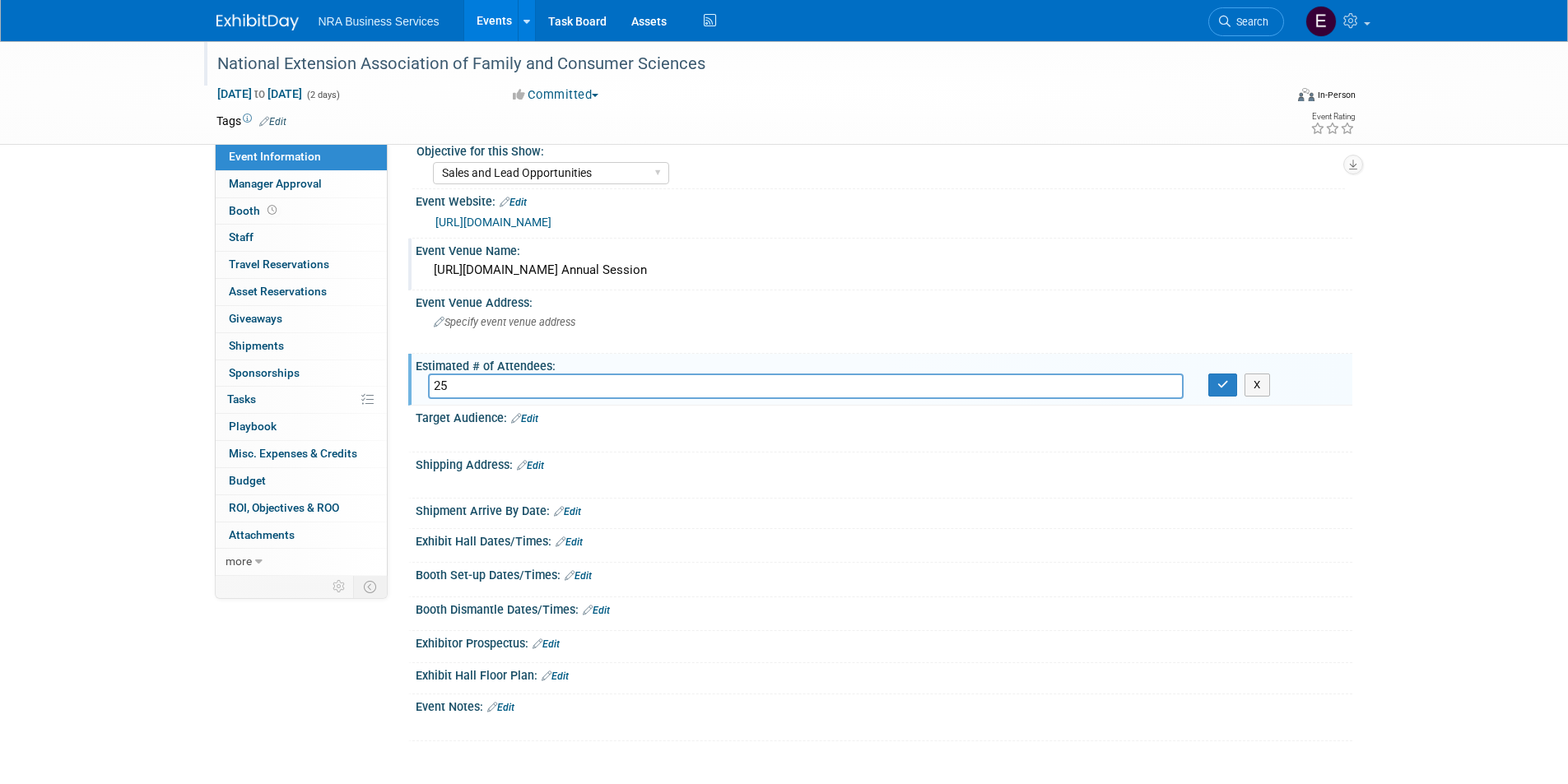
type input "2"
type input "300"
click at [1231, 389] on button "button" at bounding box center [1224, 385] width 30 height 23
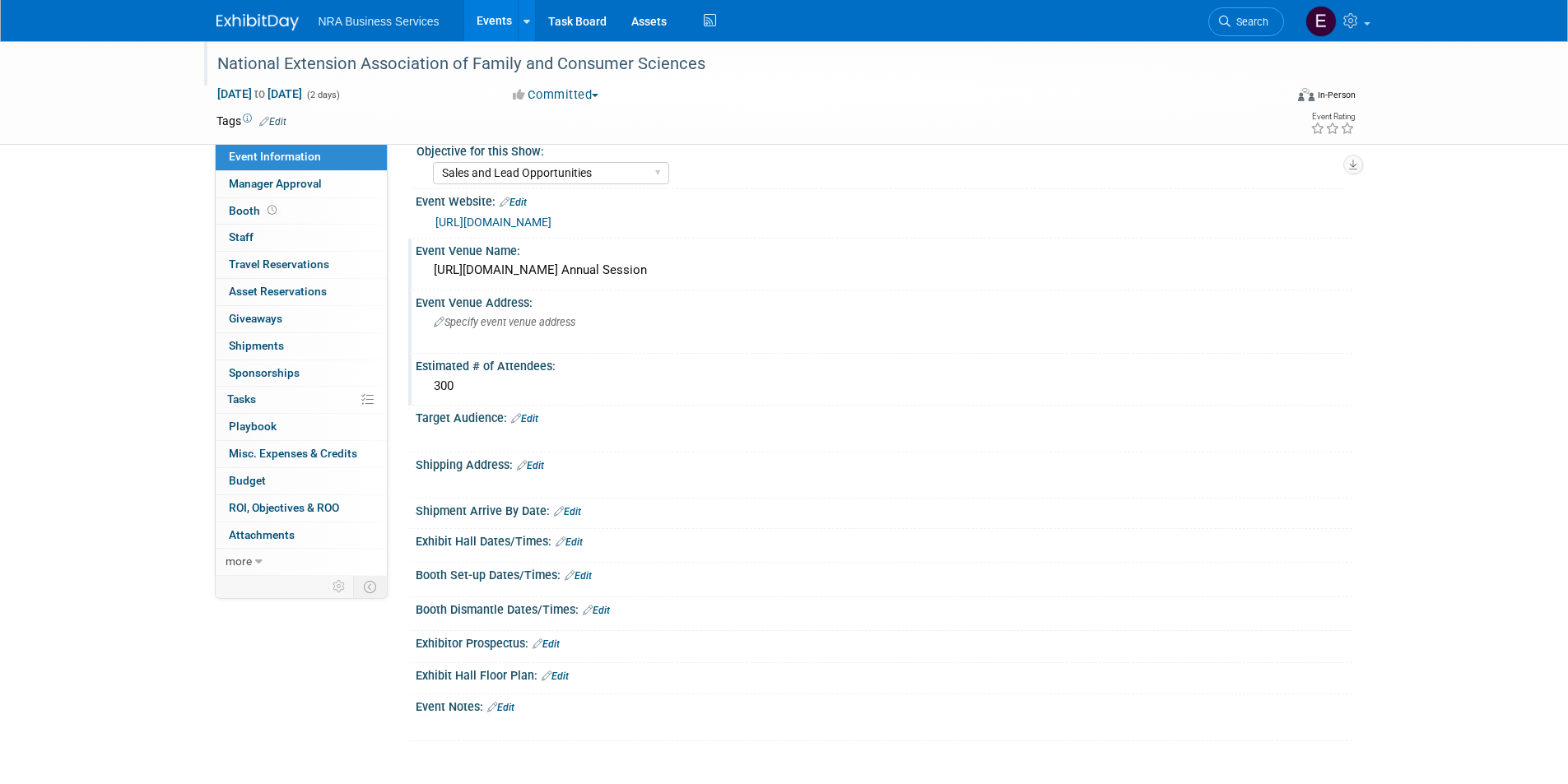
click at [630, 332] on div "Specify event venue address" at bounding box center [610, 328] width 365 height 38
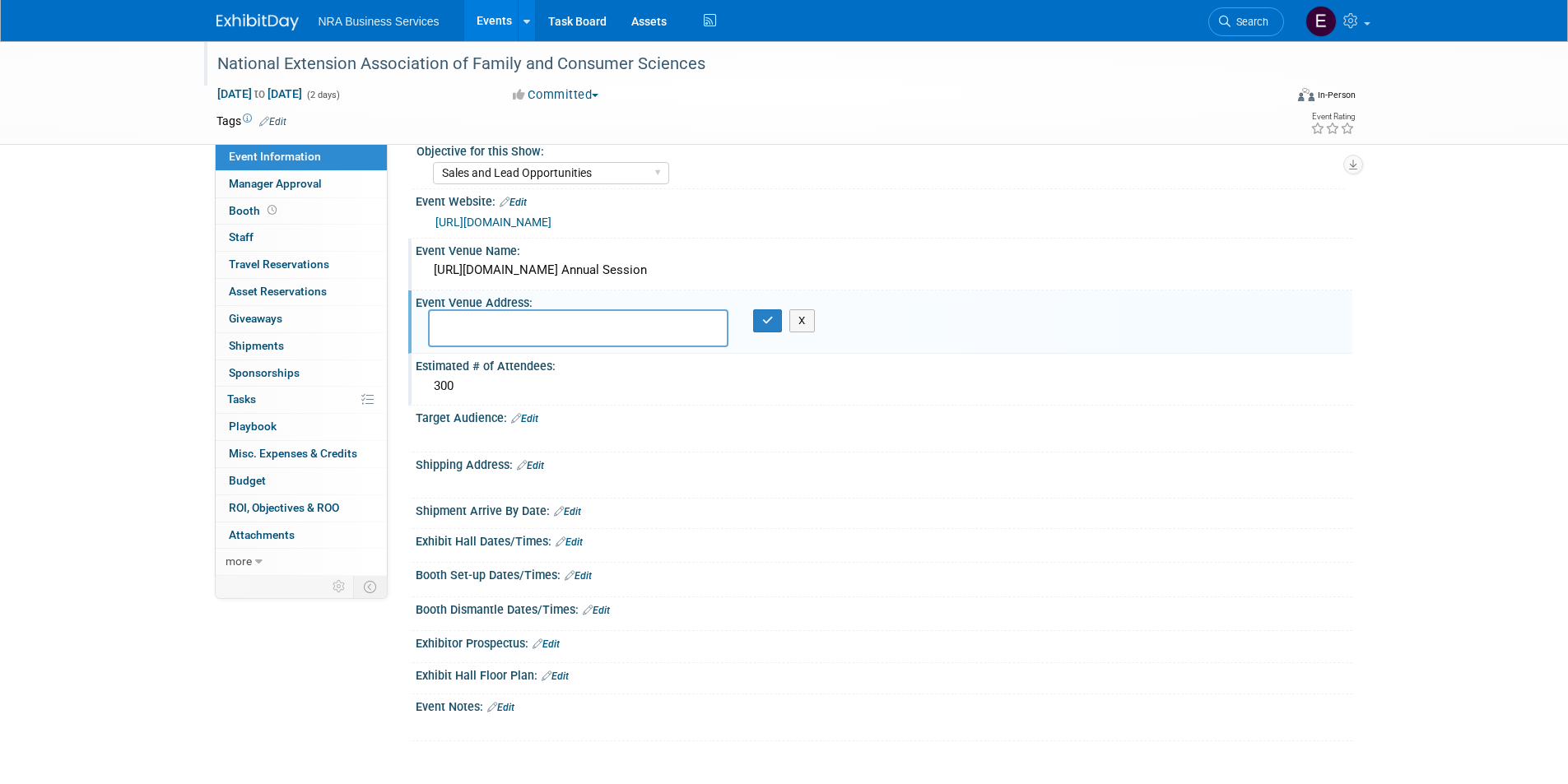
click at [517, 328] on textarea at bounding box center [578, 328] width 301 height 38
type textarea "187 Monroe NW Grand Rapids, MI 49503"
click at [766, 324] on icon "button" at bounding box center [768, 321] width 12 height 11
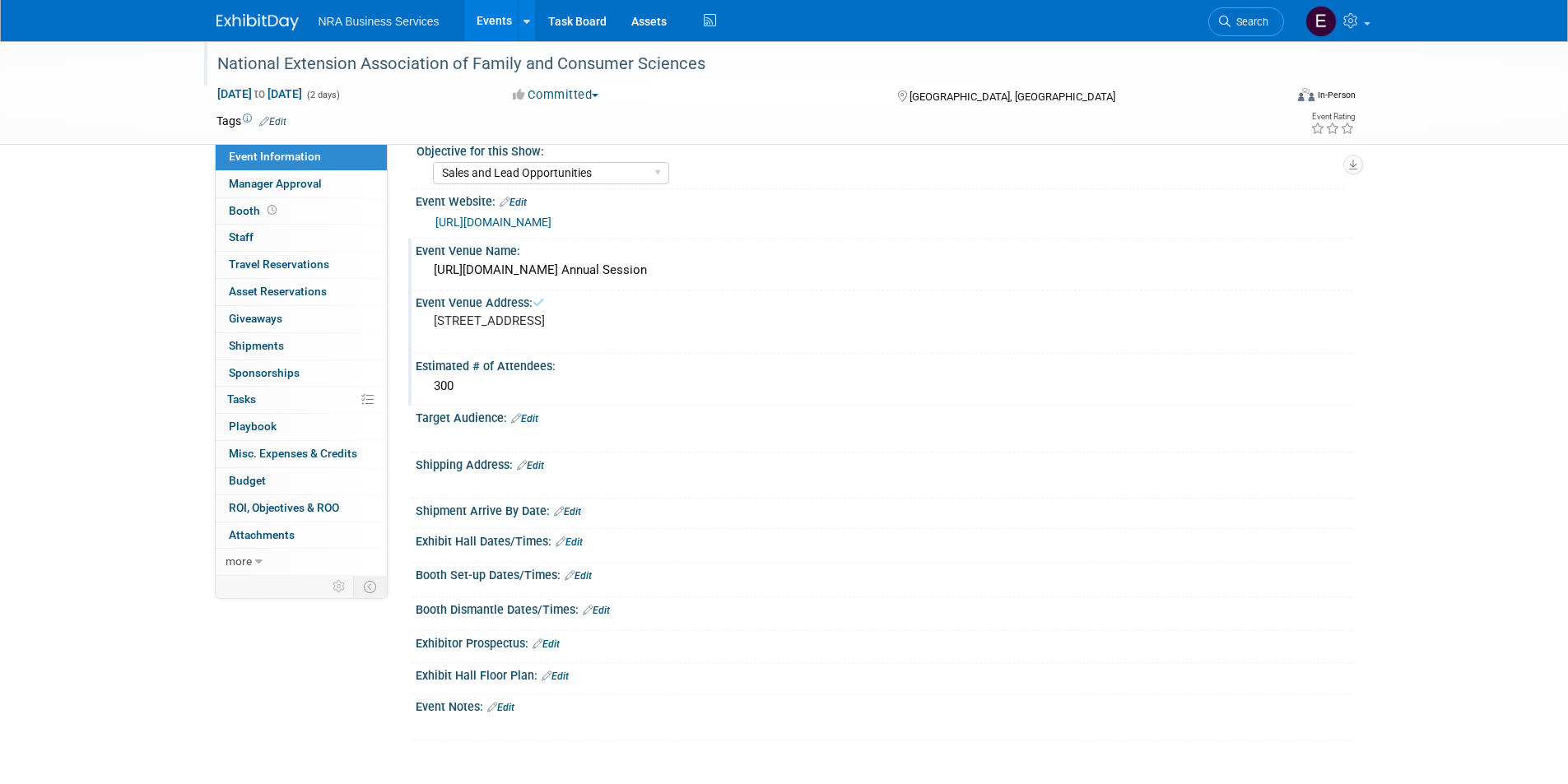
click at [532, 418] on link "Edit" at bounding box center [524, 419] width 27 height 12
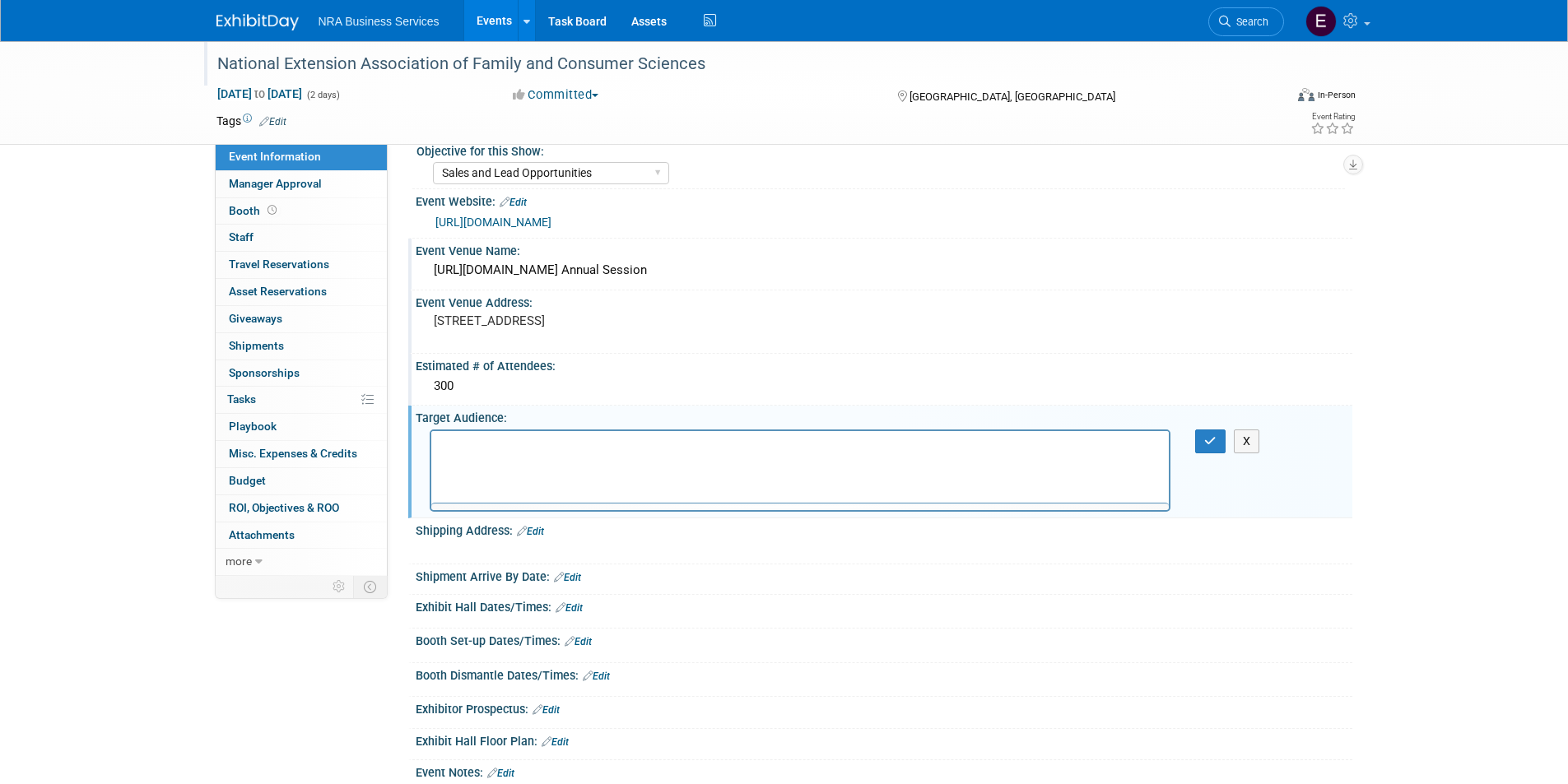
scroll to position [0, 0]
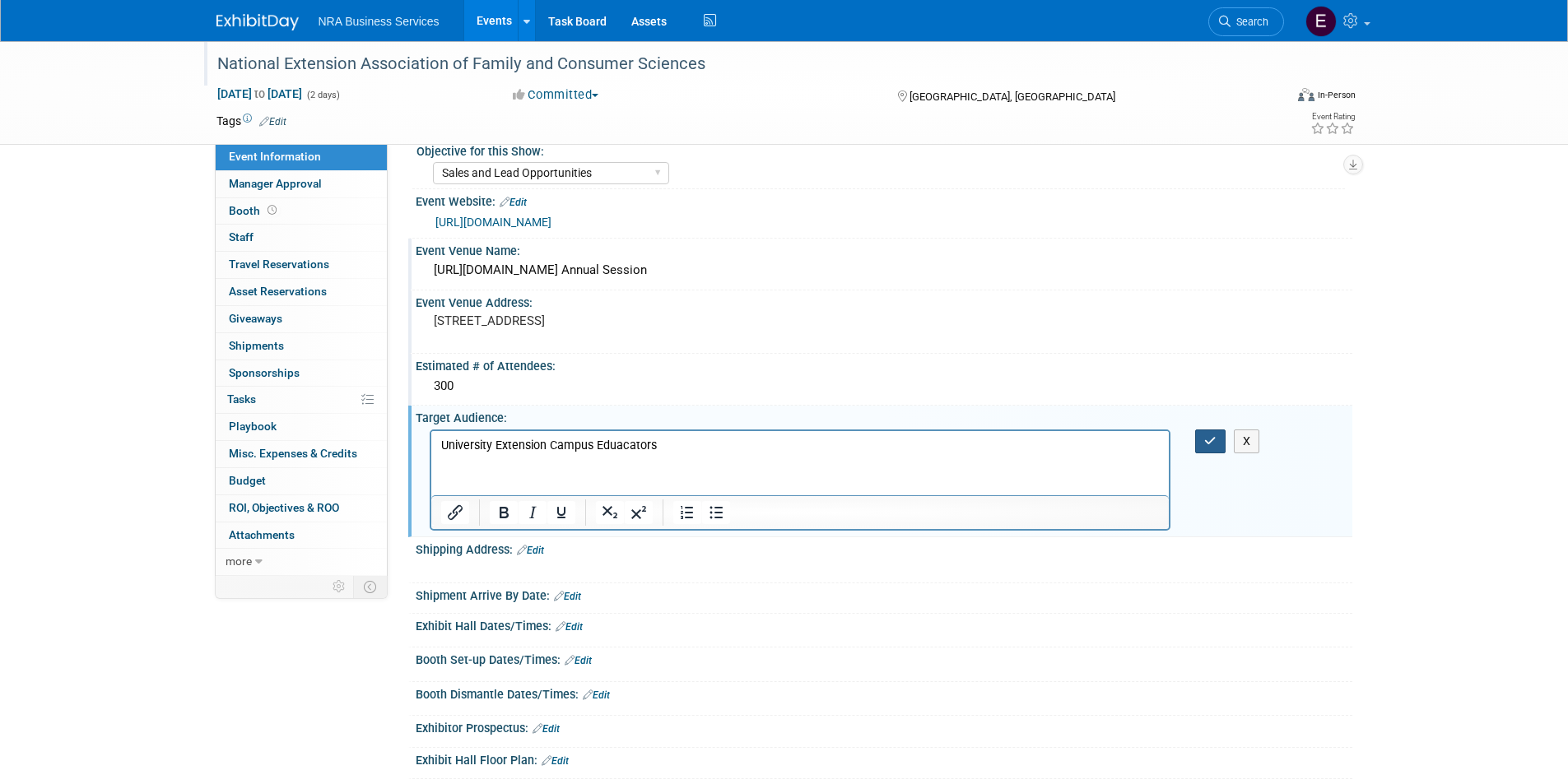
drag, startPoint x: 1205, startPoint y: 443, endPoint x: 1178, endPoint y: 452, distance: 28.5
click at [1203, 443] on button "button" at bounding box center [1210, 442] width 31 height 24
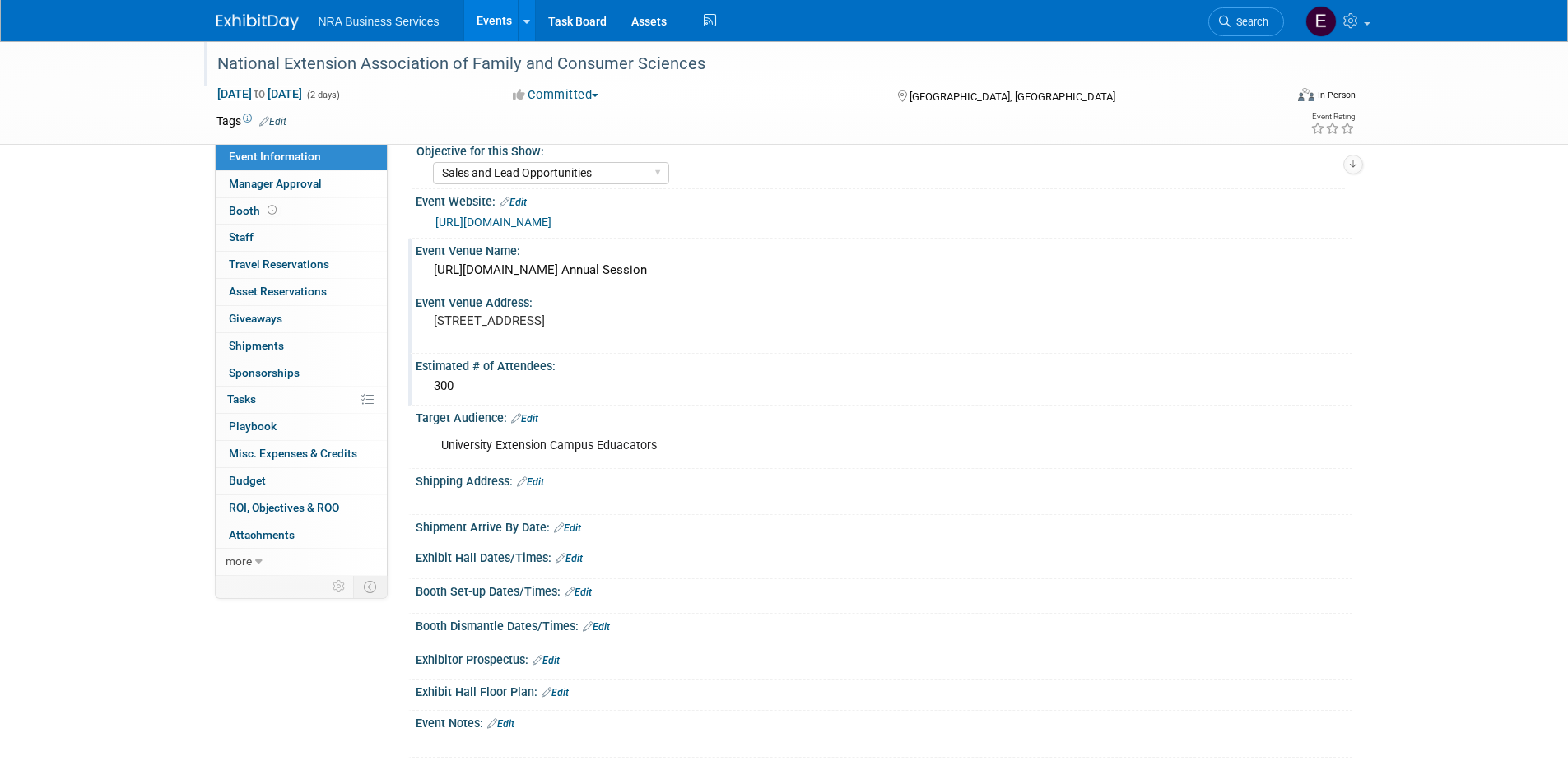
click at [542, 485] on link "Edit" at bounding box center [530, 482] width 27 height 12
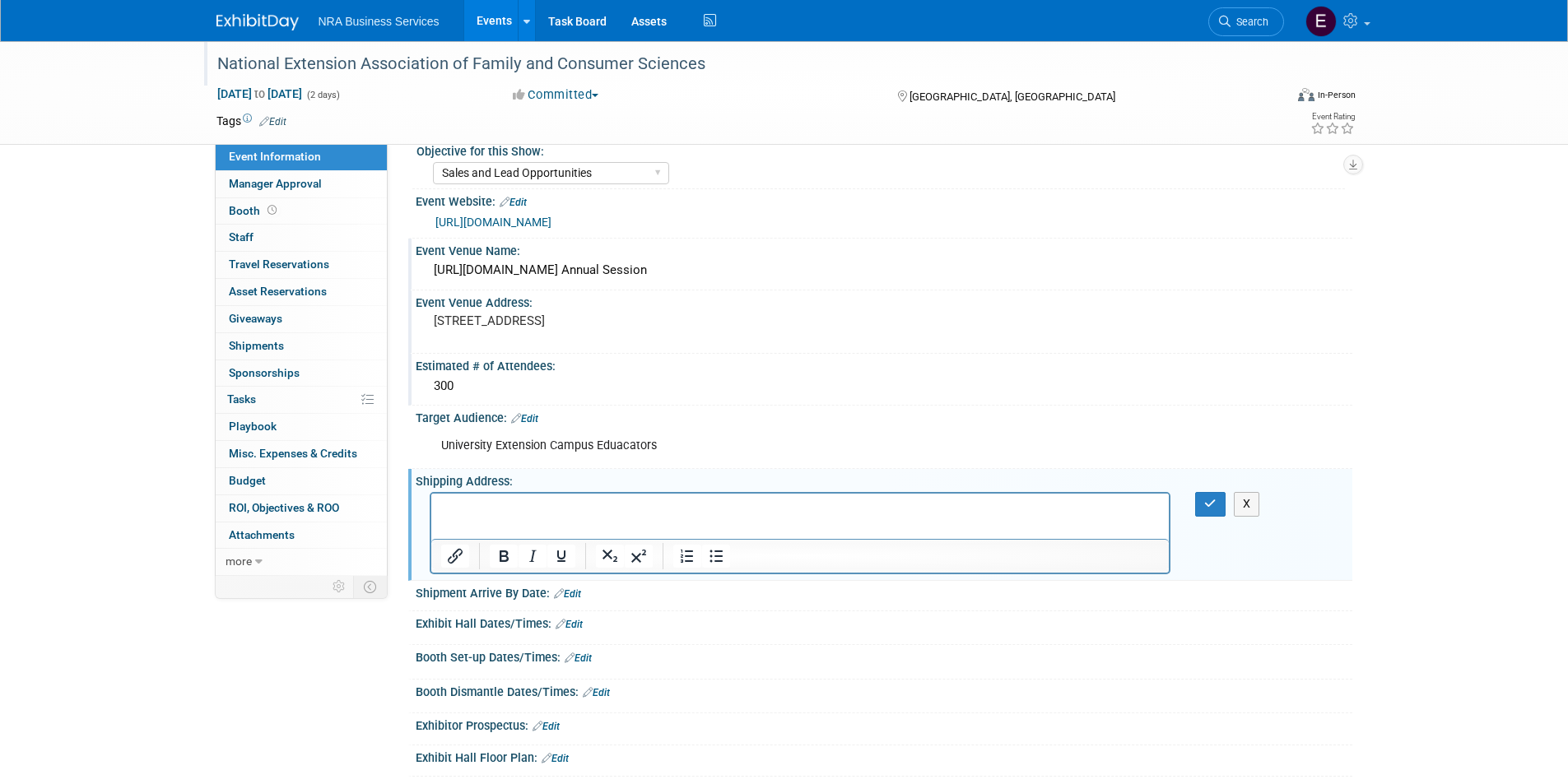
click at [535, 503] on p "Rich Text Area. Press ALT-0 for help." at bounding box center [800, 508] width 719 height 17
click at [1209, 514] on button "button" at bounding box center [1210, 504] width 31 height 24
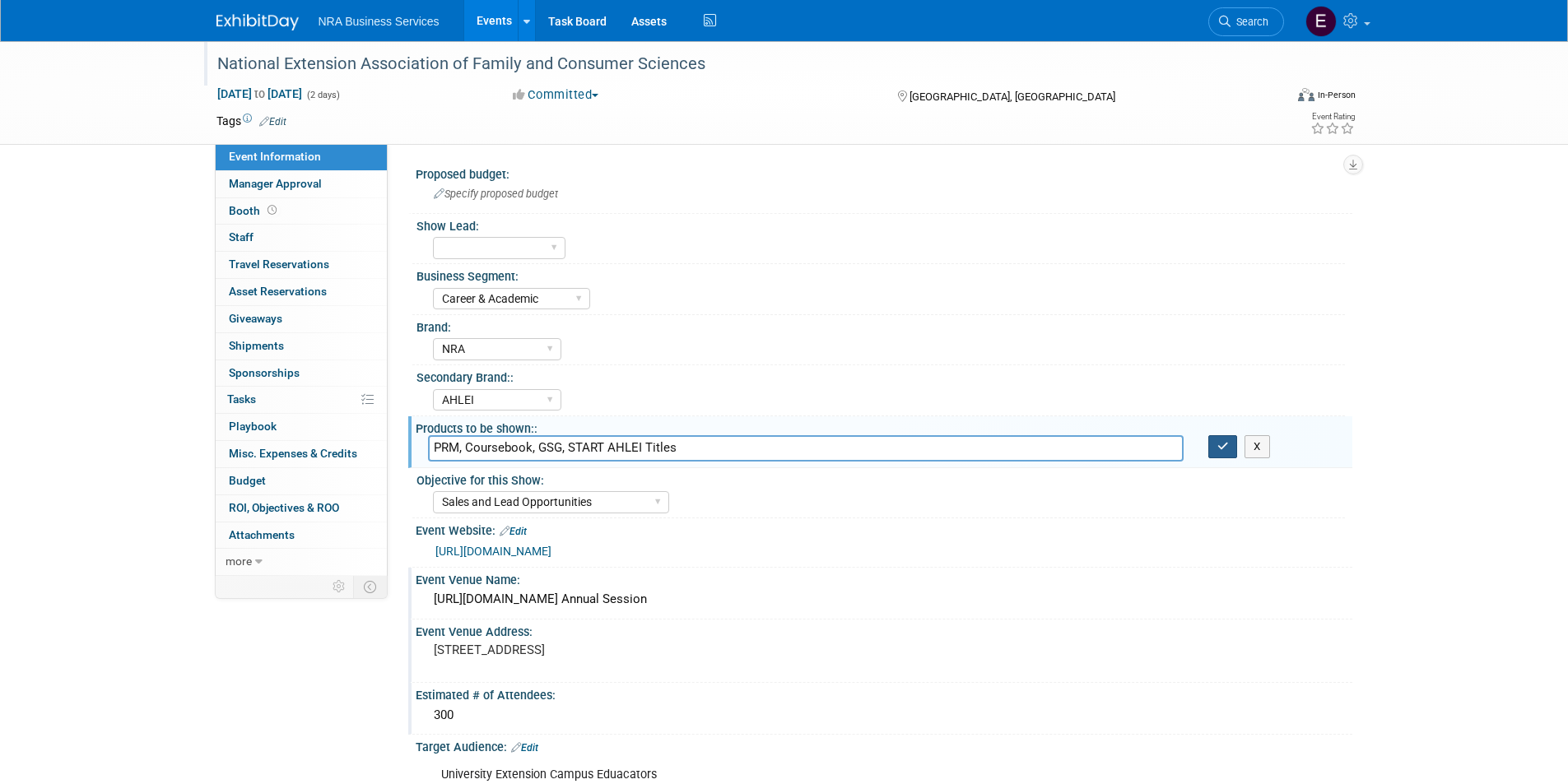
click at [1226, 452] on icon "button" at bounding box center [1224, 447] width 12 height 11
